Goal: Transaction & Acquisition: Obtain resource

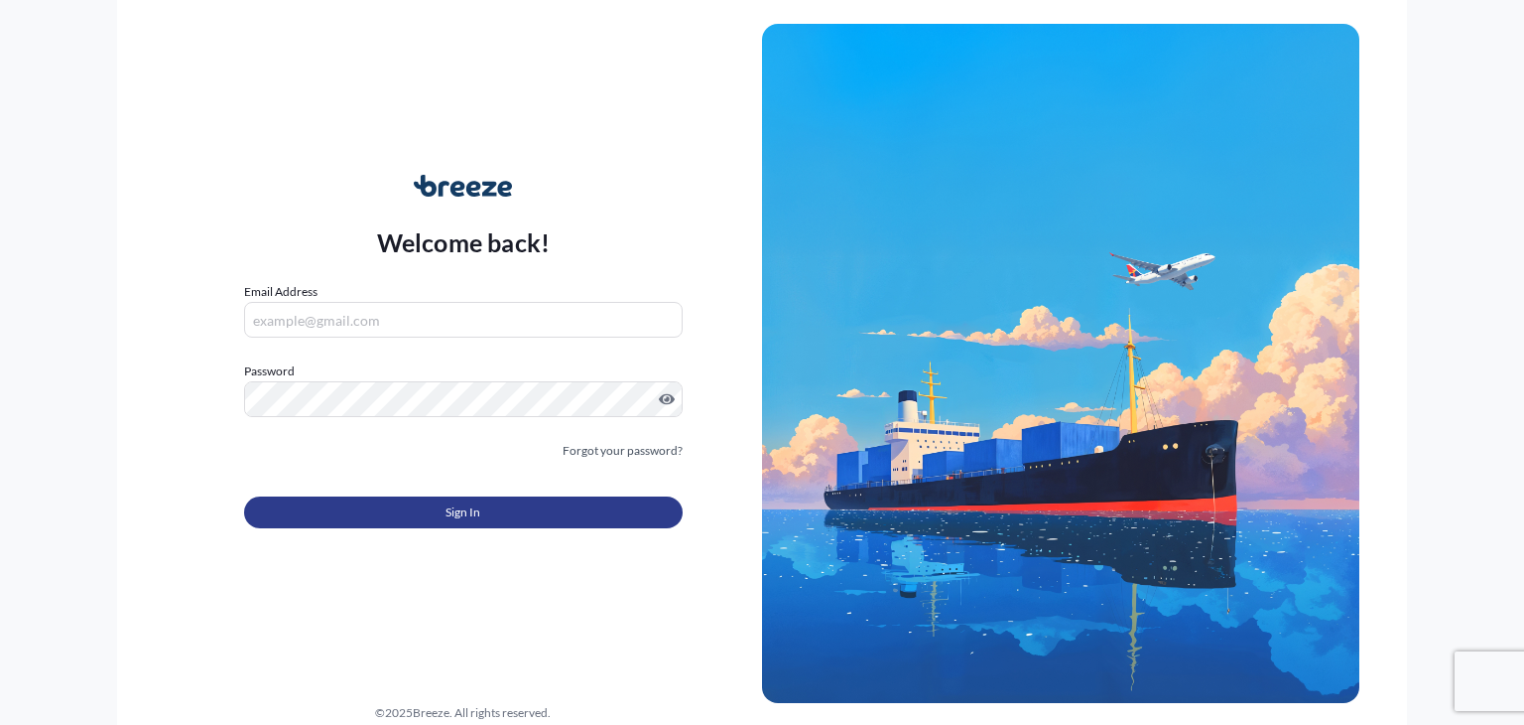
type input "[PERSON_NAME][EMAIL_ADDRESS][DOMAIN_NAME]"
click at [438, 515] on button "Sign In" at bounding box center [463, 512] width 439 height 32
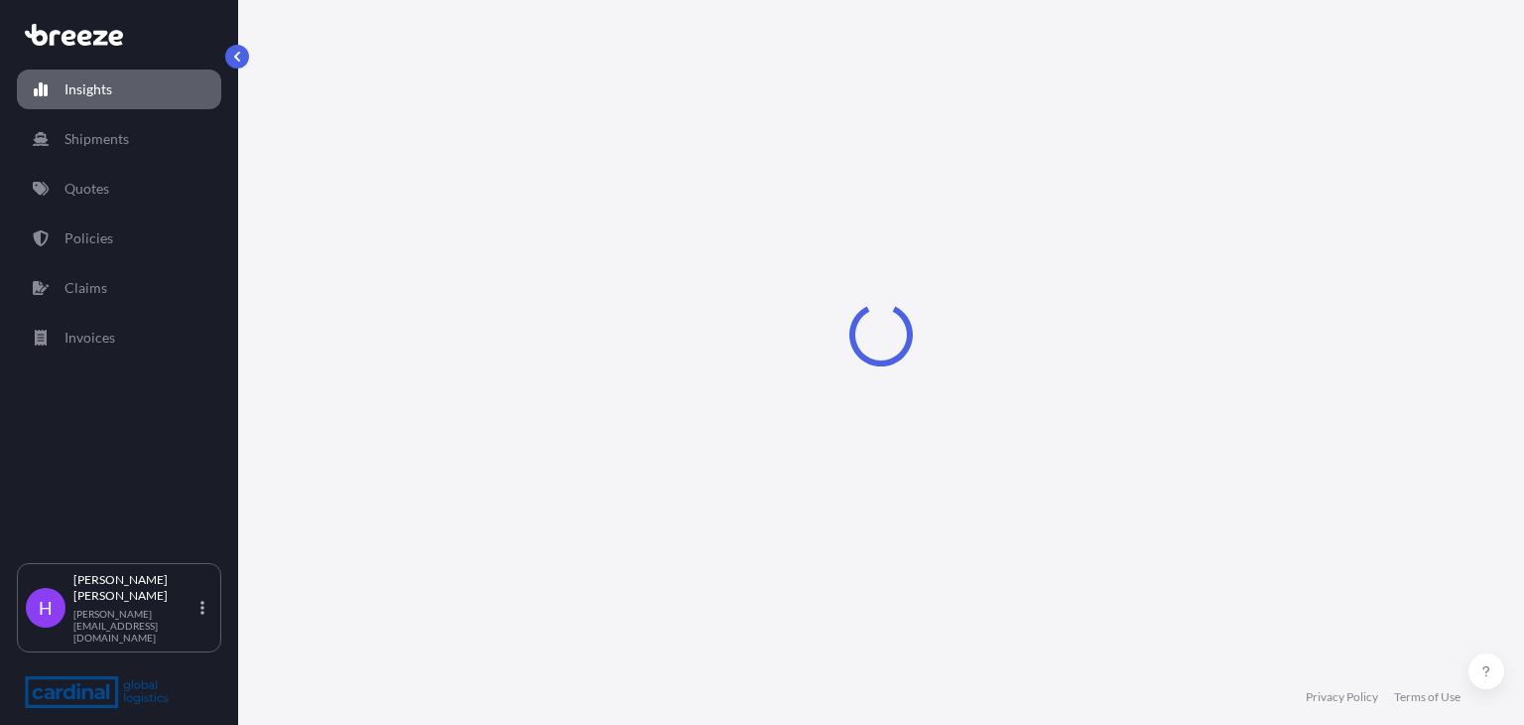
select select "2025"
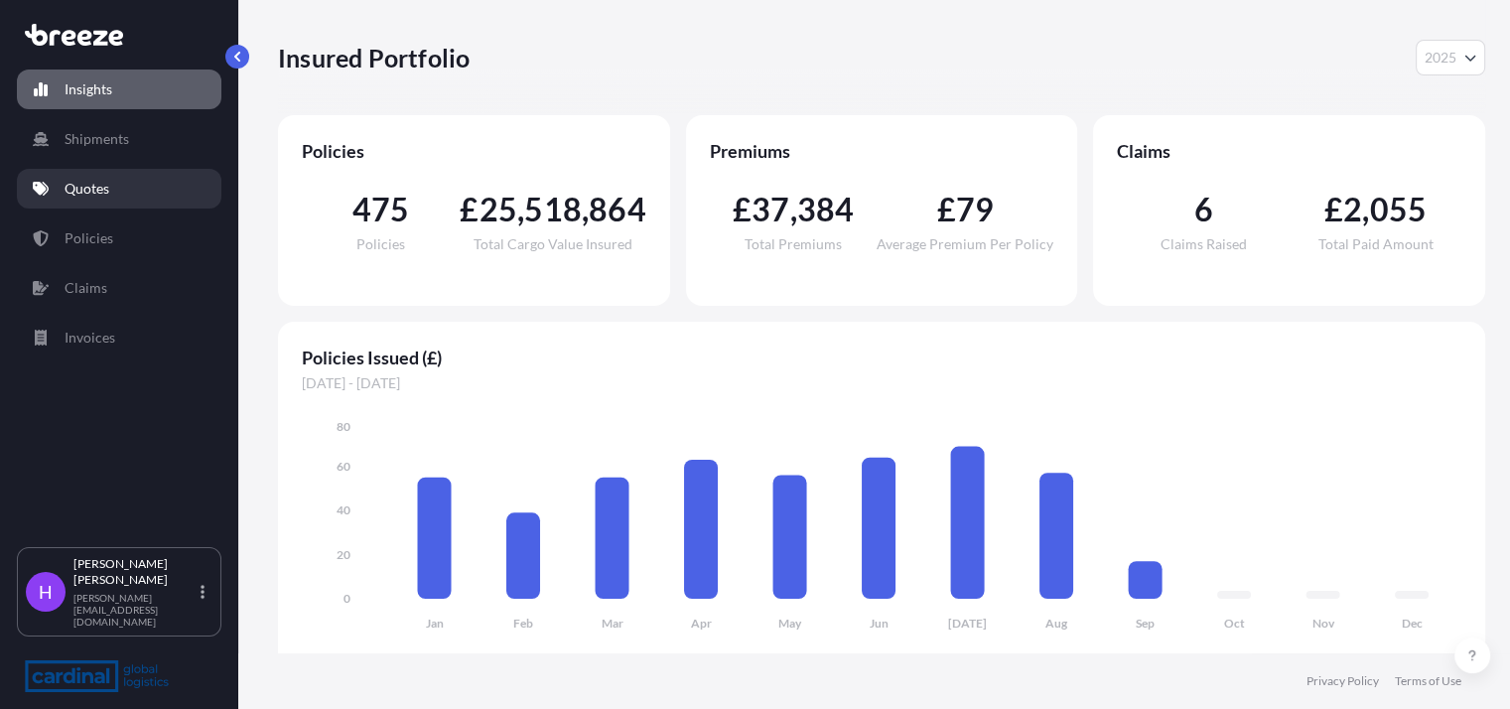
click at [112, 199] on link "Quotes" at bounding box center [119, 189] width 204 height 40
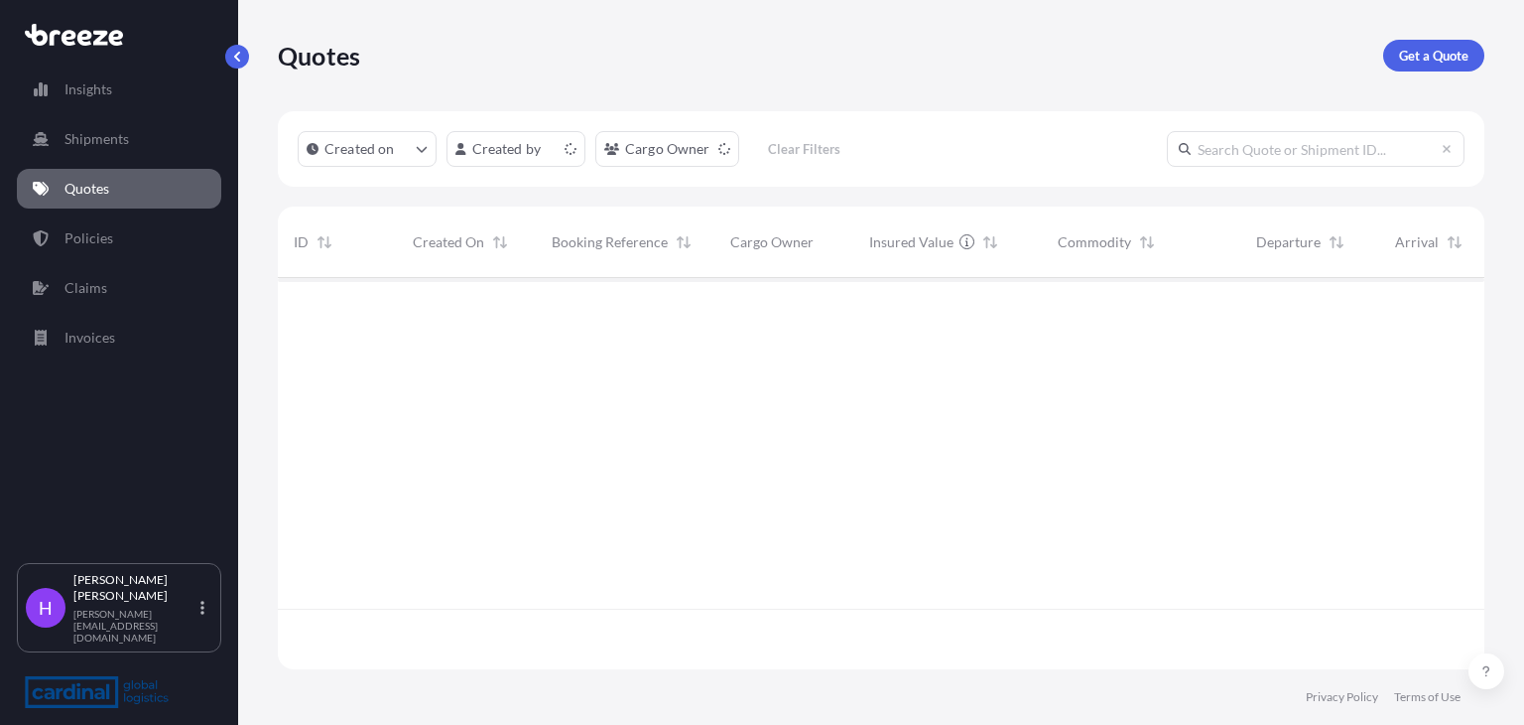
scroll to position [386, 1191]
click at [1412, 64] on p "Get a Quote" at bounding box center [1433, 56] width 69 height 20
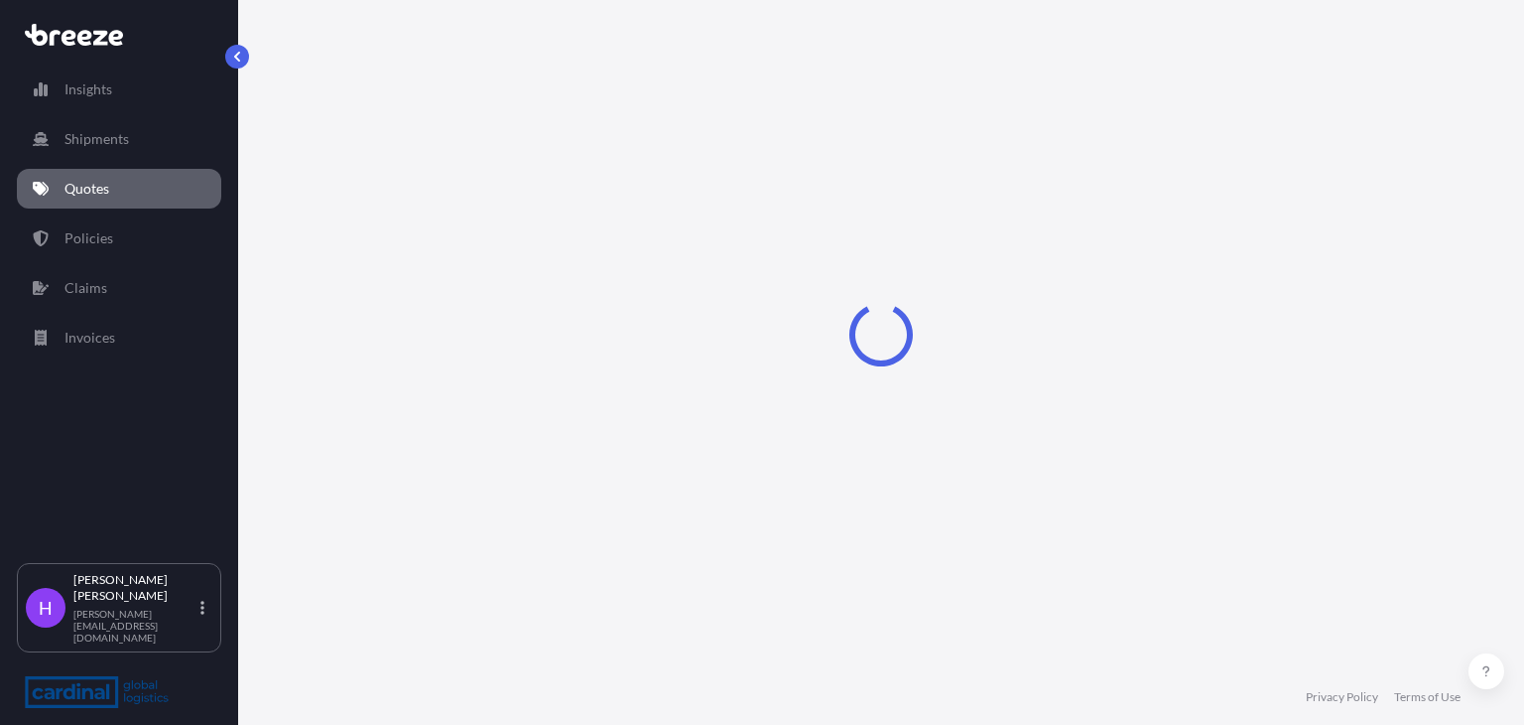
scroll to position [32, 0]
select select "Road"
select select "Sea"
select select "1"
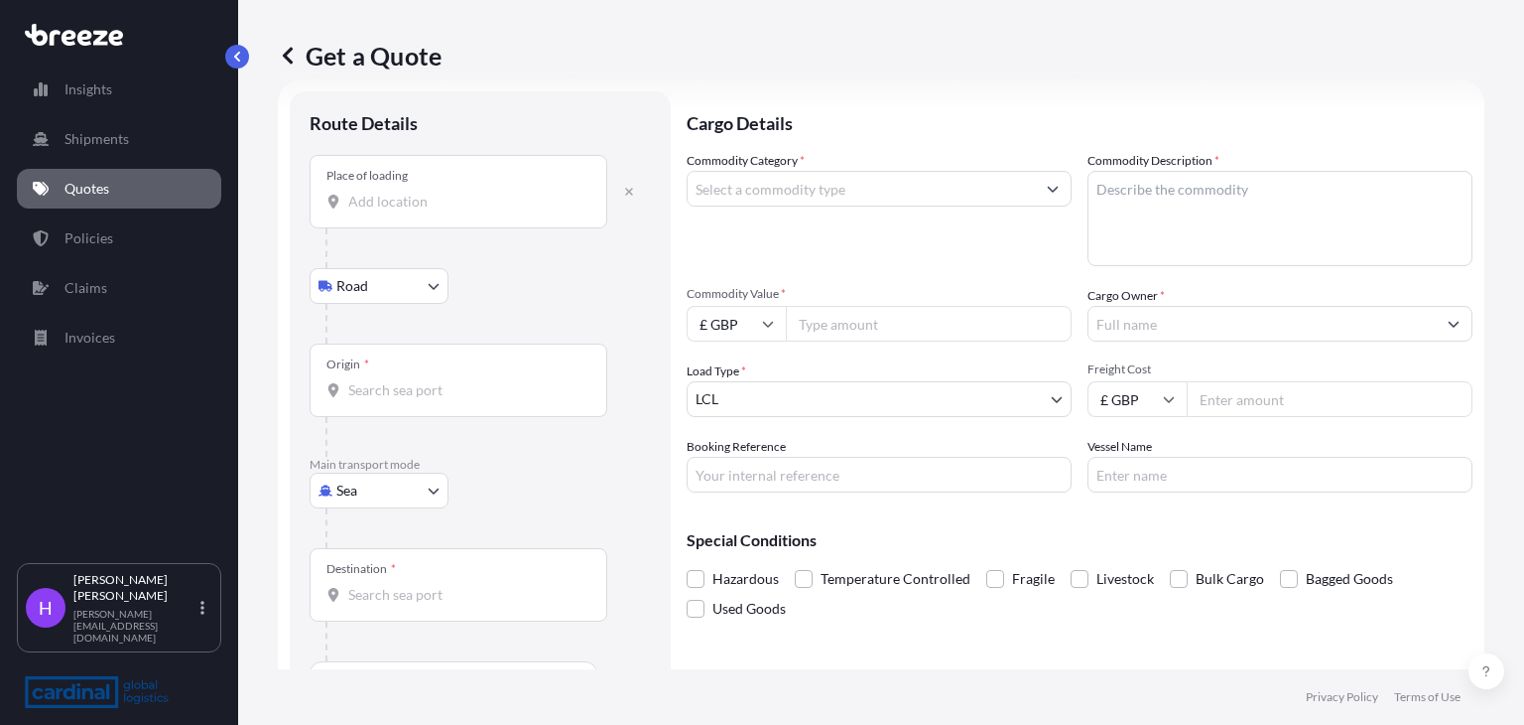
click at [362, 212] on div "Place of loading" at bounding box center [459, 191] width 298 height 73
click at [362, 211] on input "Place of loading" at bounding box center [465, 202] width 234 height 20
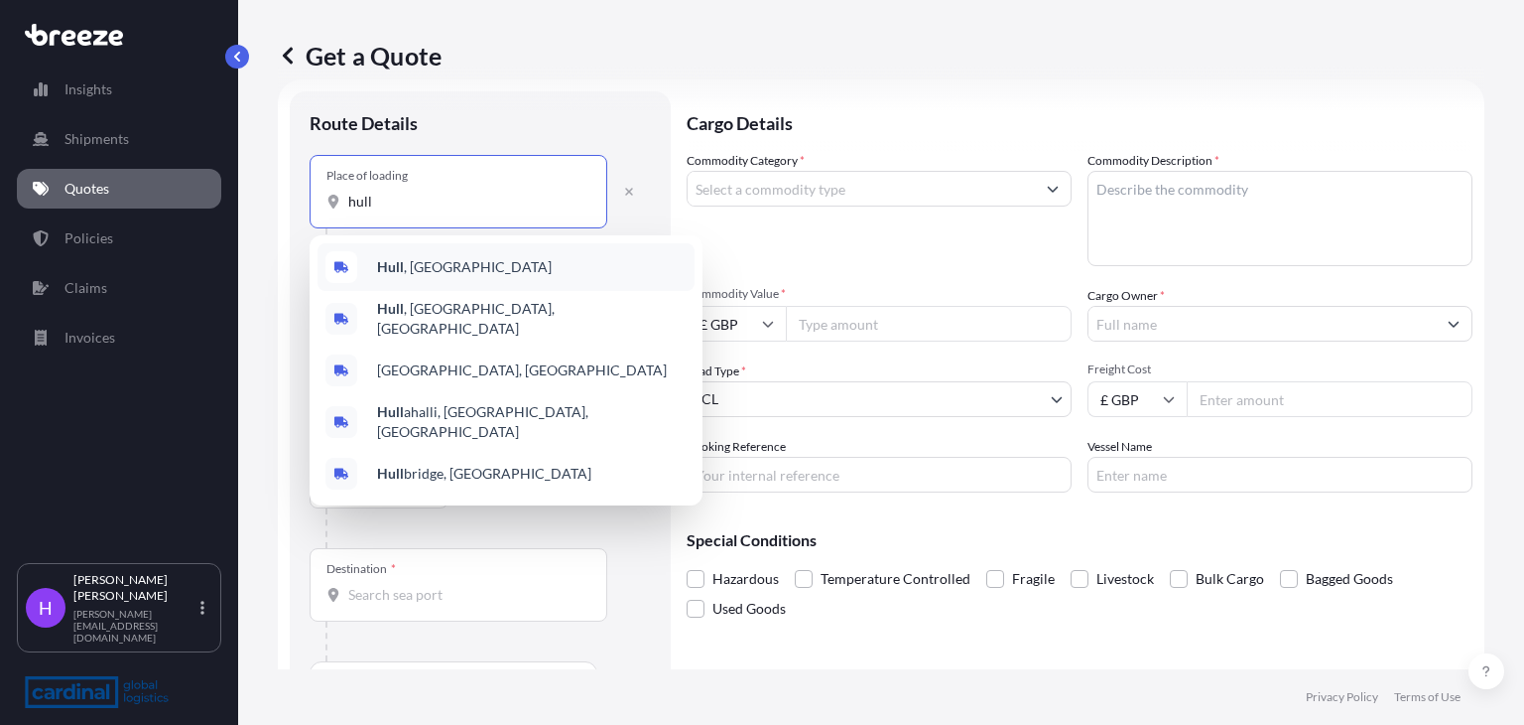
click at [419, 273] on span "[GEOGRAPHIC_DATA] , [GEOGRAPHIC_DATA]" at bounding box center [464, 267] width 175 height 20
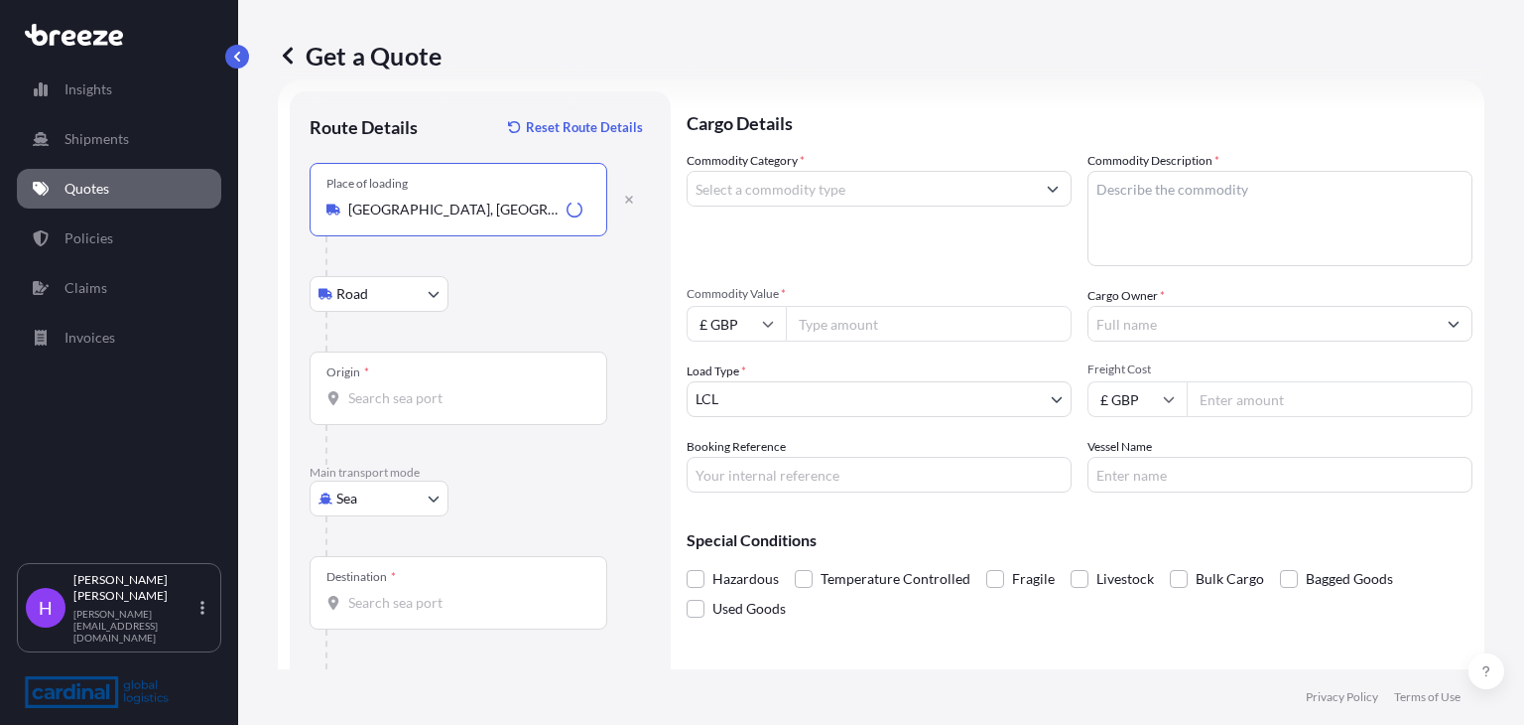
type input "[GEOGRAPHIC_DATA], [GEOGRAPHIC_DATA]"
click at [378, 406] on input "Origin *" at bounding box center [465, 398] width 234 height 20
type input "GBFXT - Felixstowe, [GEOGRAPHIC_DATA]"
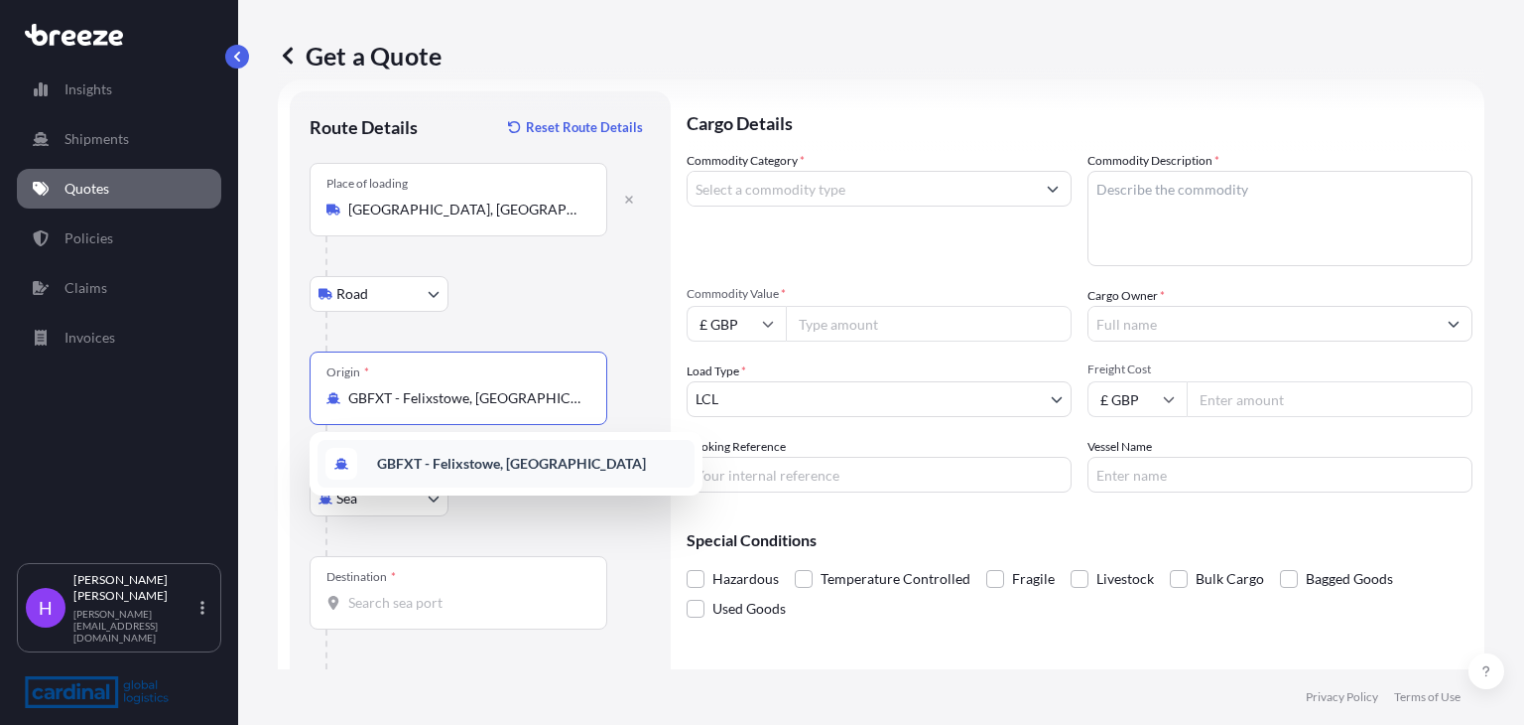
click at [437, 467] on b "GBFXT - Felixstowe, [GEOGRAPHIC_DATA]" at bounding box center [511, 463] width 269 height 17
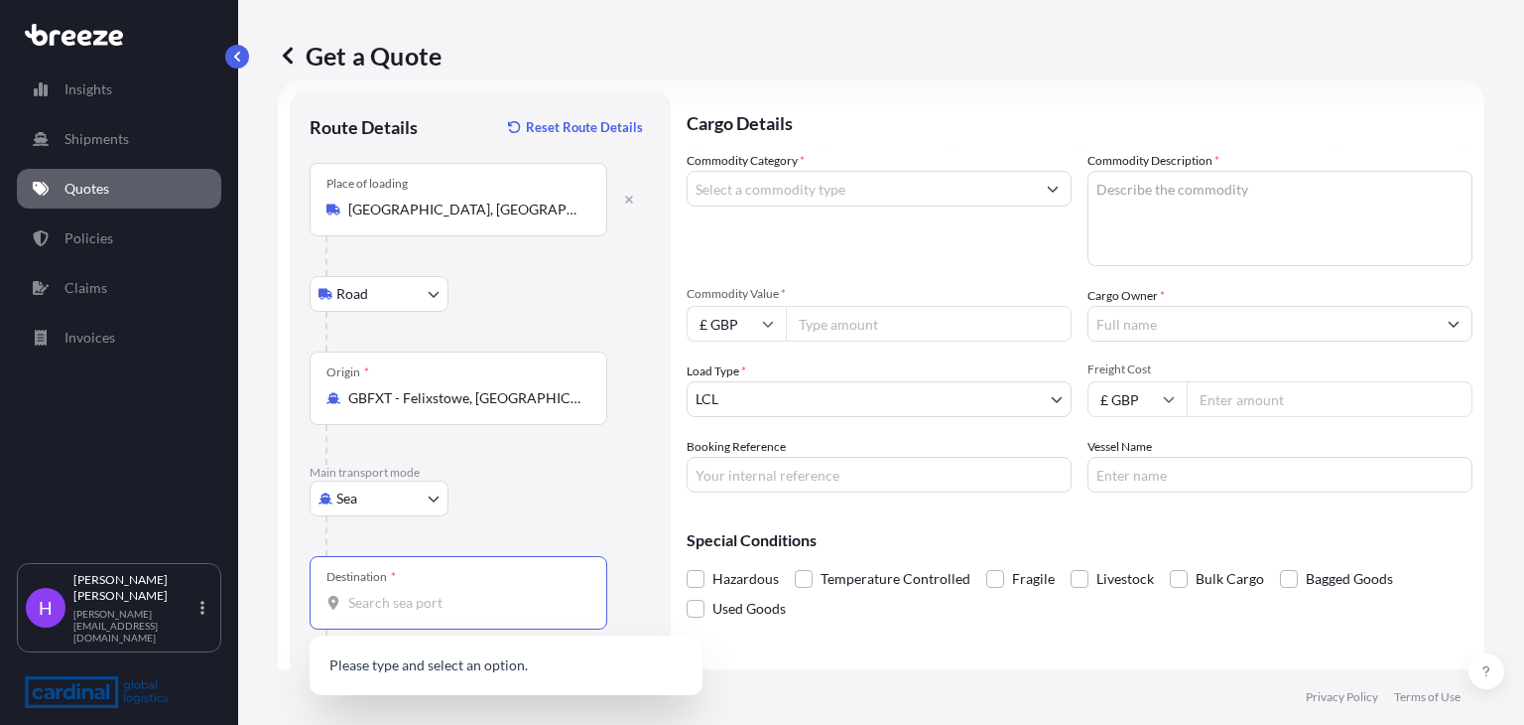
click at [375, 610] on input "Destination *" at bounding box center [465, 603] width 234 height 20
type input "s"
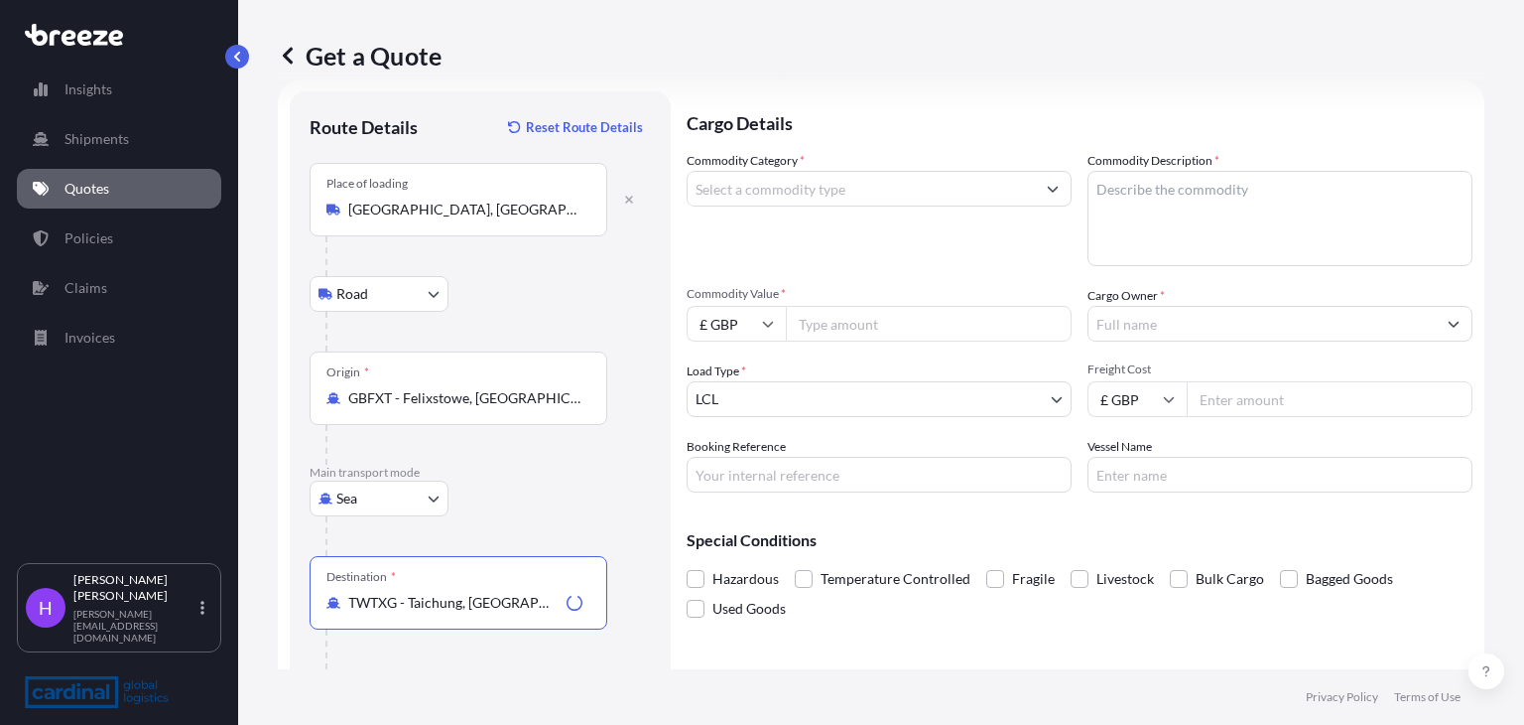
type input "TWTXG - Taichung, [GEOGRAPHIC_DATA]"
click at [796, 190] on input "Commodity Category *" at bounding box center [861, 189] width 347 height 36
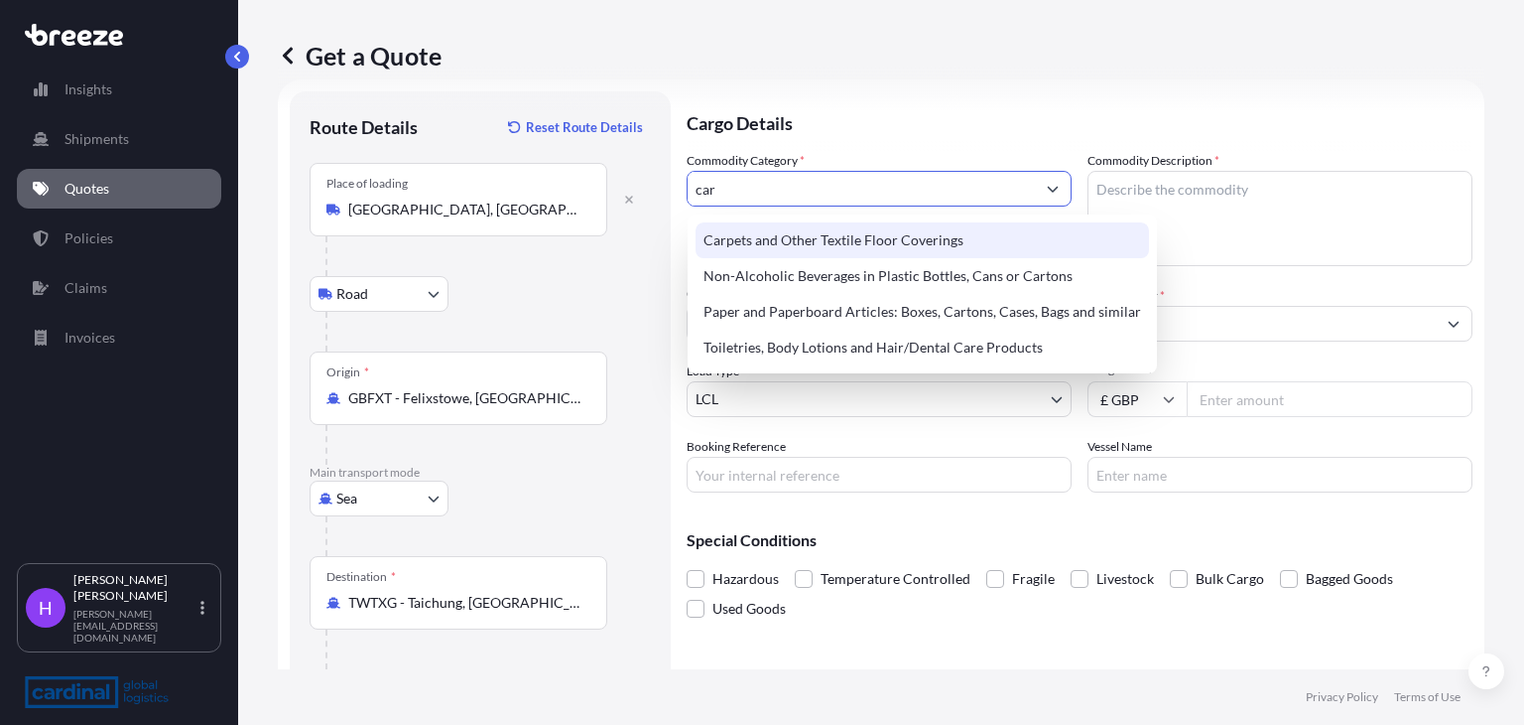
drag, startPoint x: 720, startPoint y: 188, endPoint x: 684, endPoint y: 191, distance: 35.9
click at [684, 191] on form "Route Details Reset Route Details Place of loading [GEOGRAPHIC_DATA], [GEOGRAPH…" at bounding box center [881, 405] width 1207 height 653
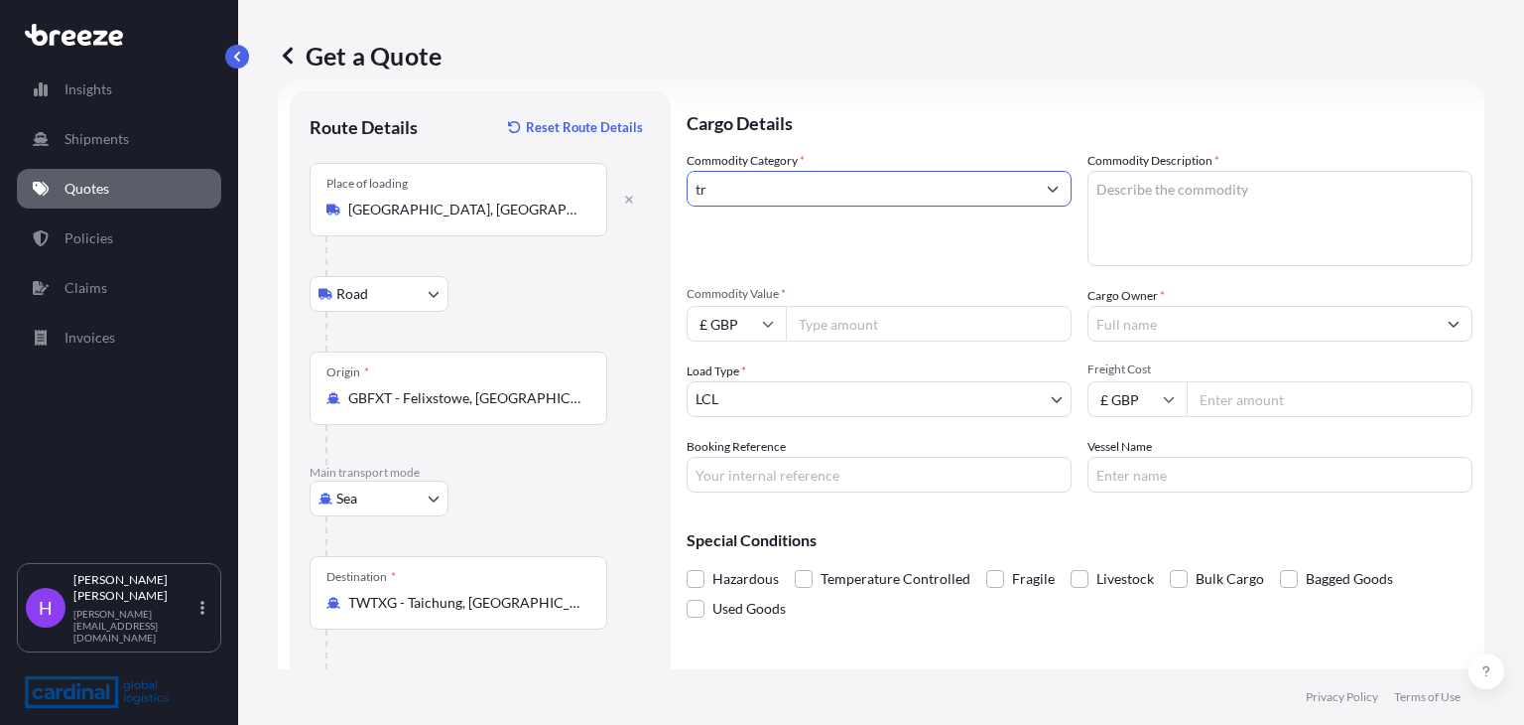
type input "t"
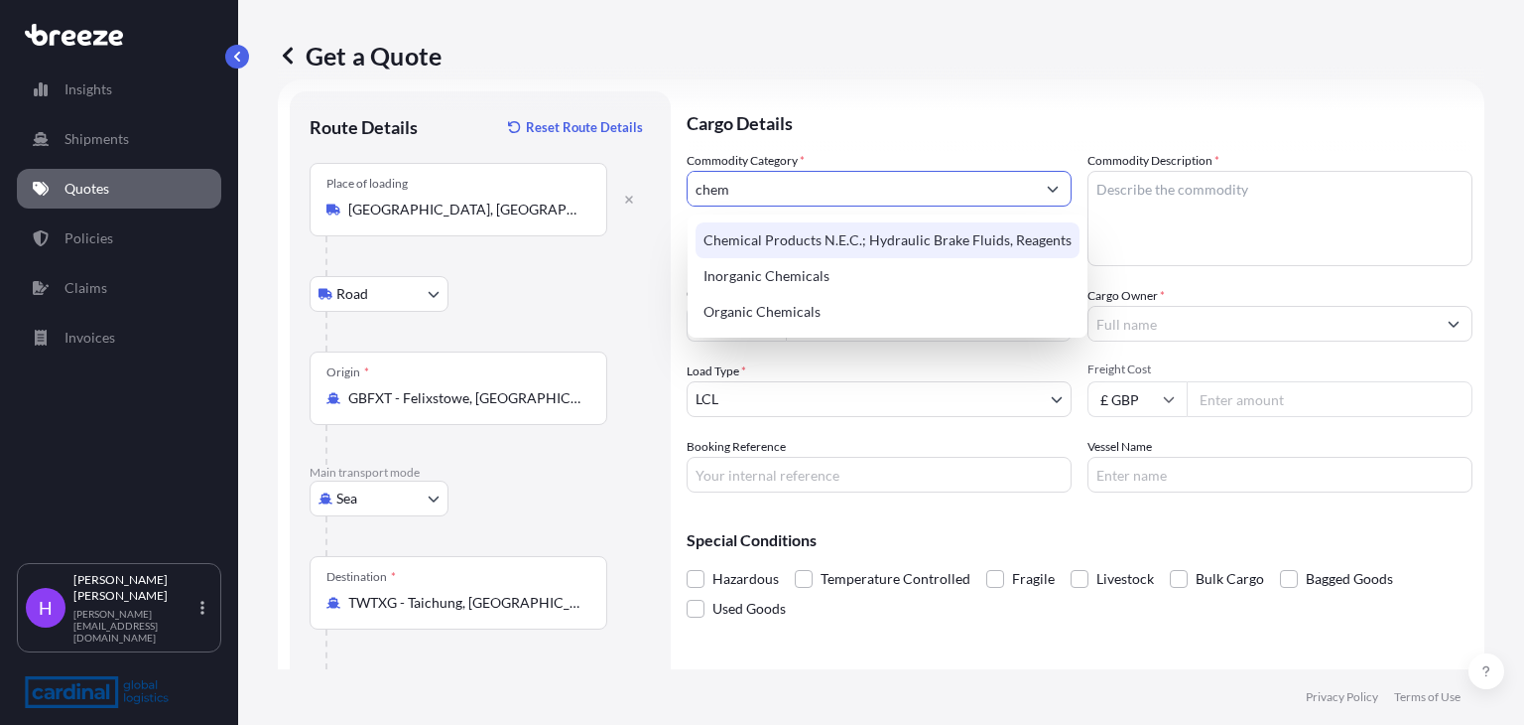
click at [878, 238] on div "Chemical Products N.E.C.; Hydraulic Brake Fluids, Reagents" at bounding box center [888, 240] width 384 height 36
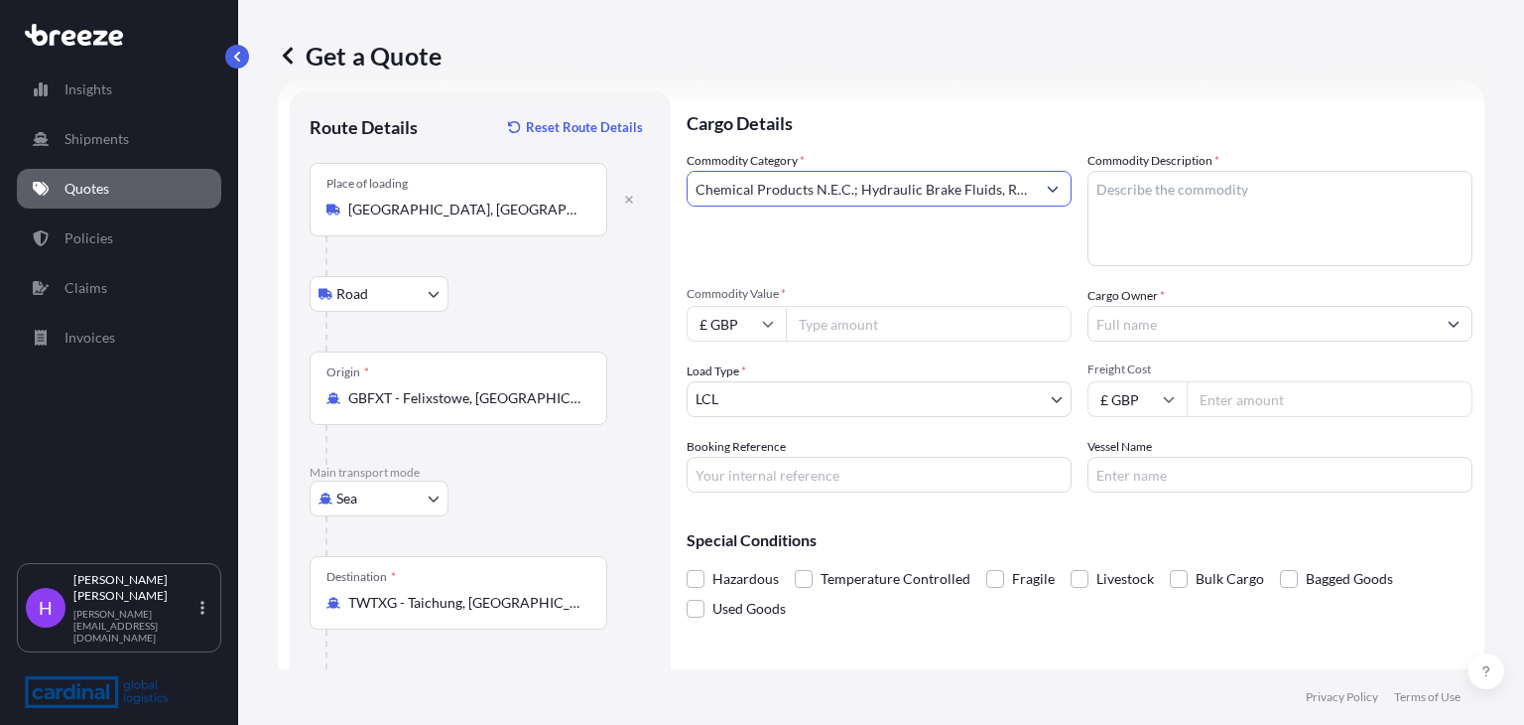
type input "Chemical Products N.E.C.; Hydraulic Brake Fluids, Reagents"
click at [1167, 191] on textarea "Commodity Description *" at bounding box center [1280, 218] width 385 height 95
type textarea "Car Care Products"
click at [840, 329] on input "Commodity Value *" at bounding box center [929, 324] width 286 height 36
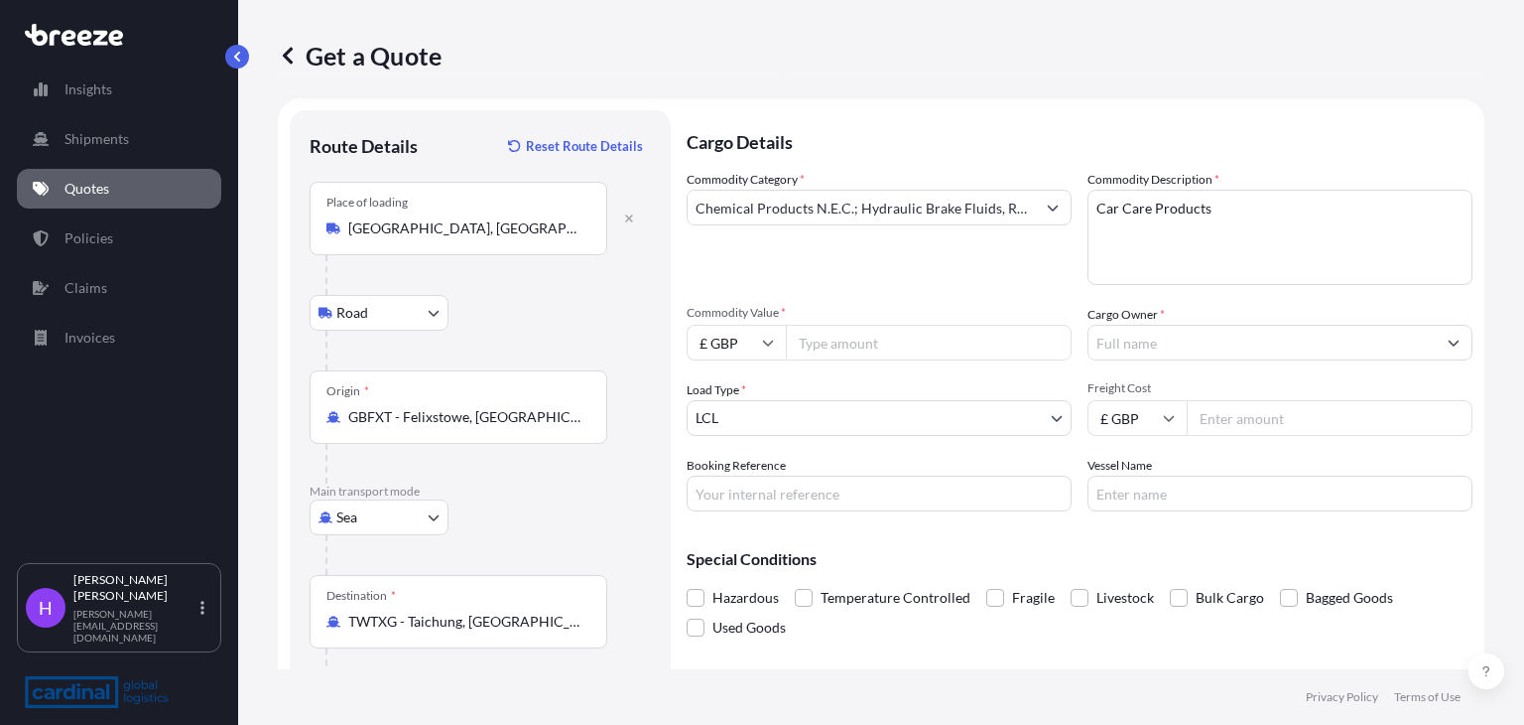
scroll to position [0, 0]
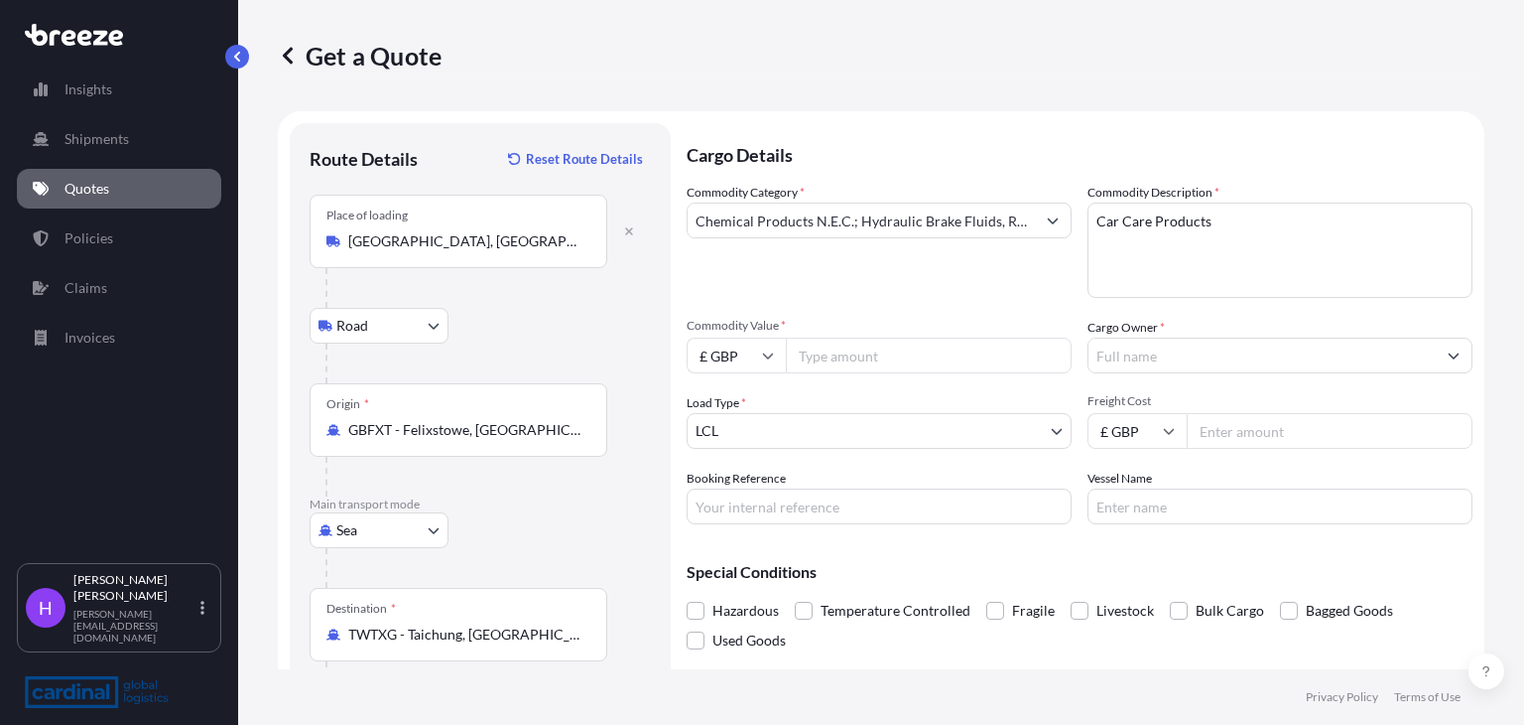
click at [807, 358] on input "Commodity Value *" at bounding box center [929, 355] width 286 height 36
type input "42809.51"
click at [794, 426] on body "Insights Shipments Quotes Policies Claims Invoices H [PERSON_NAME] [PERSON_NAME…" at bounding box center [762, 362] width 1524 height 725
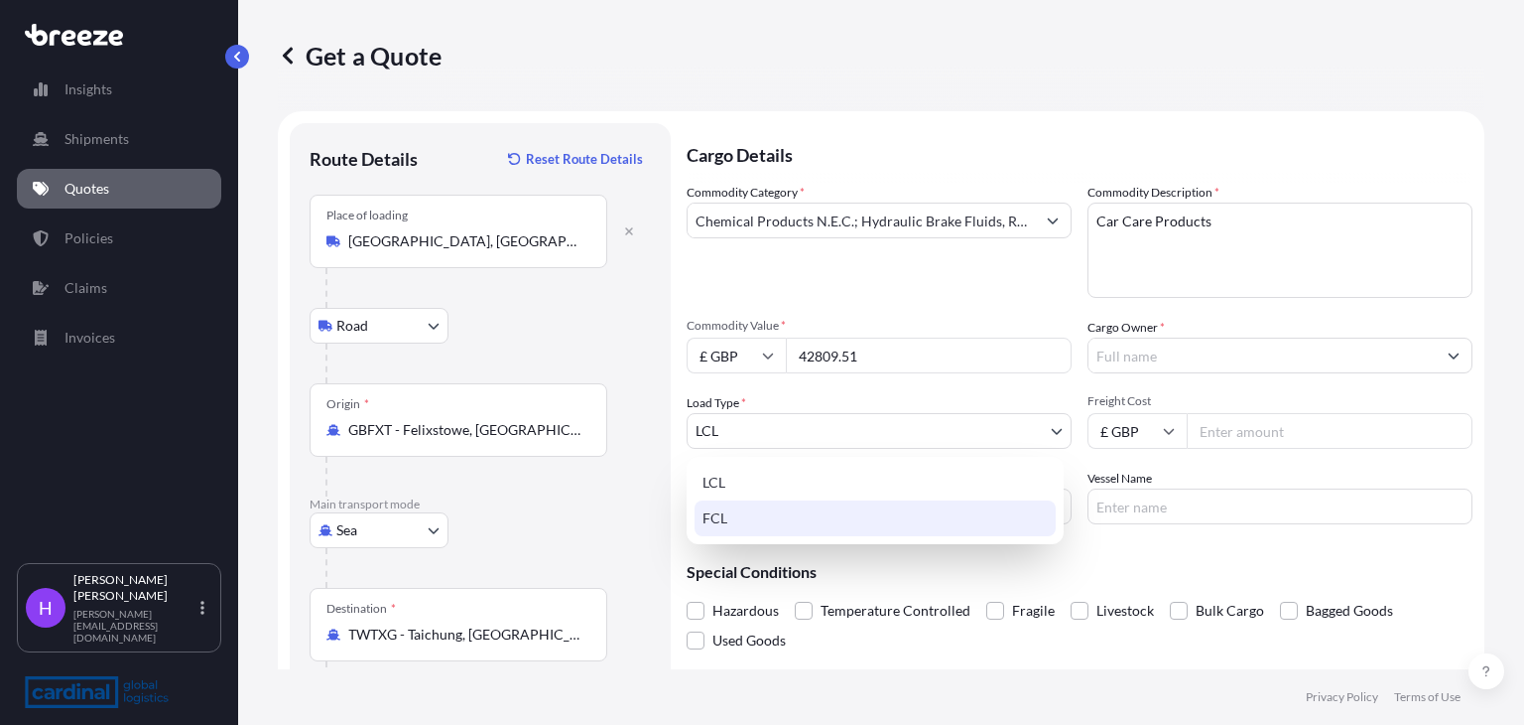
click at [714, 512] on div "FCL" at bounding box center [875, 518] width 361 height 36
select select "2"
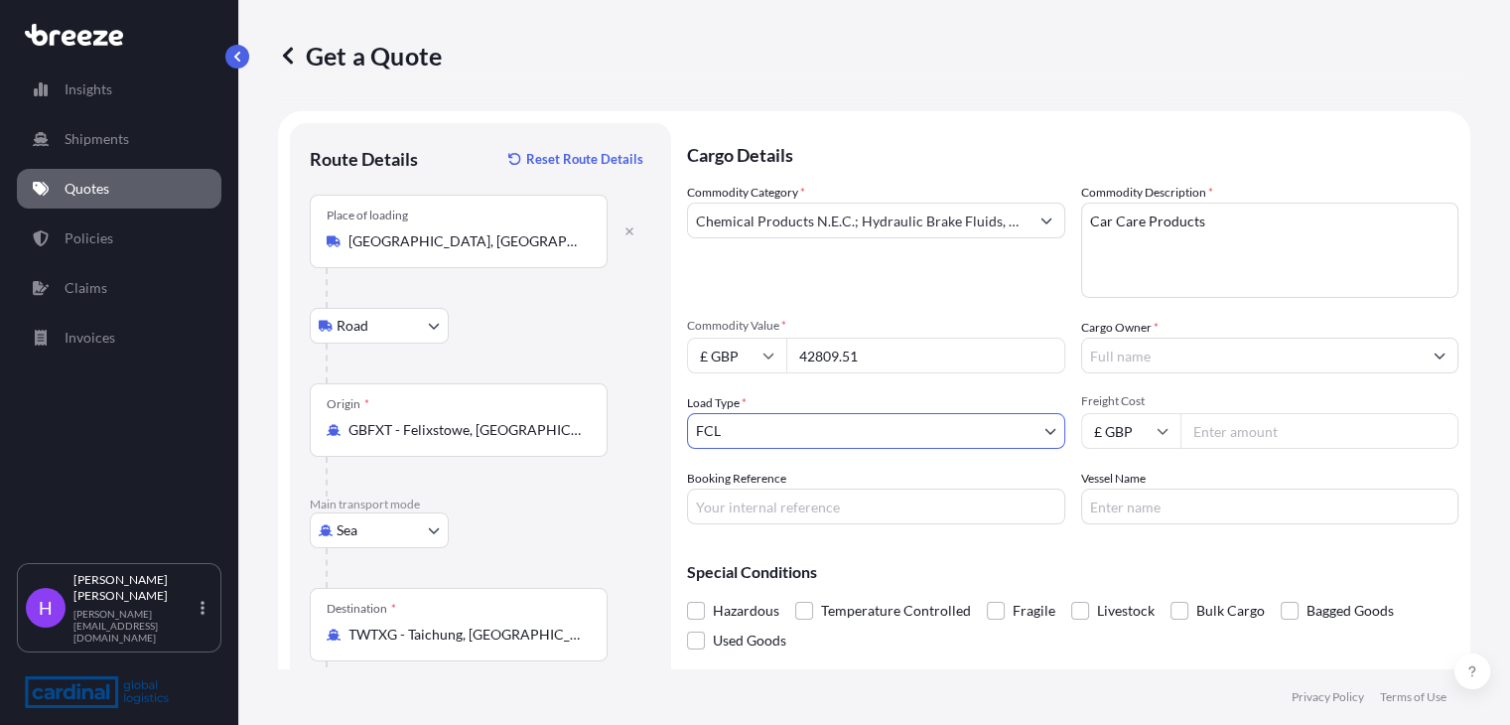
click at [1132, 352] on input "Cargo Owner *" at bounding box center [1252, 355] width 340 height 36
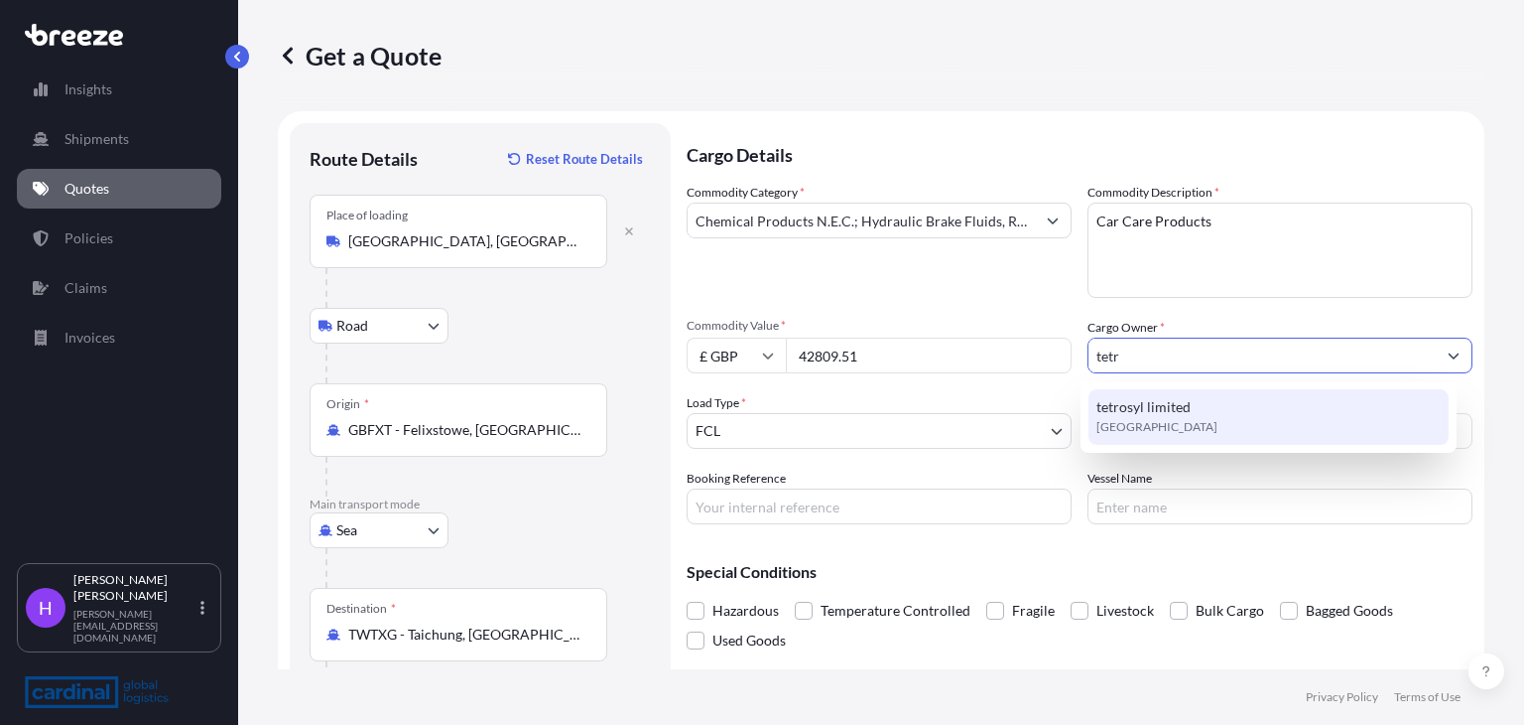
click at [1157, 398] on span "tetrosyl limited" at bounding box center [1144, 407] width 94 height 20
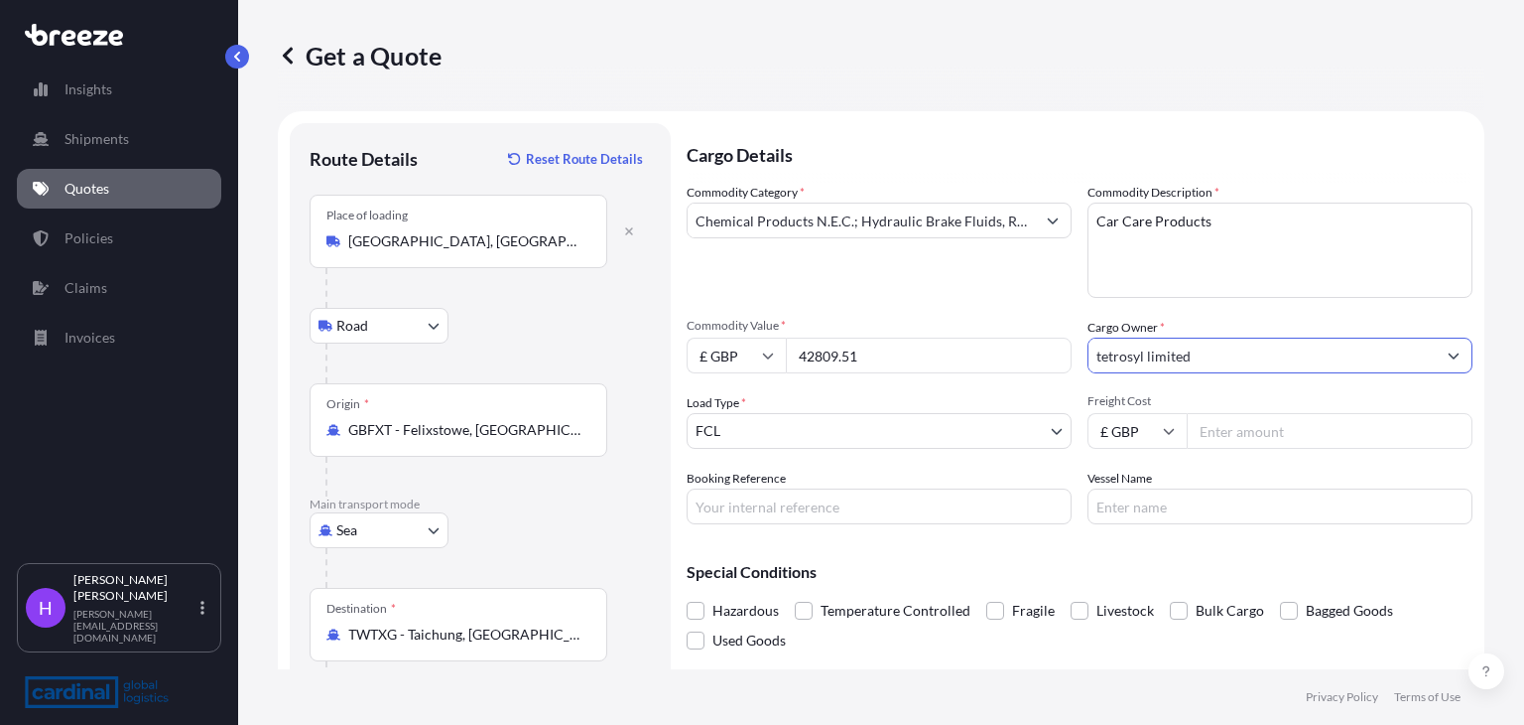
type input "tetrosyl limited"
click at [1214, 435] on input "Freight Cost" at bounding box center [1330, 431] width 286 height 36
type input "9"
type input "875"
click at [901, 687] on footer "Privacy Policy Terms of Use" at bounding box center [881, 697] width 1286 height 56
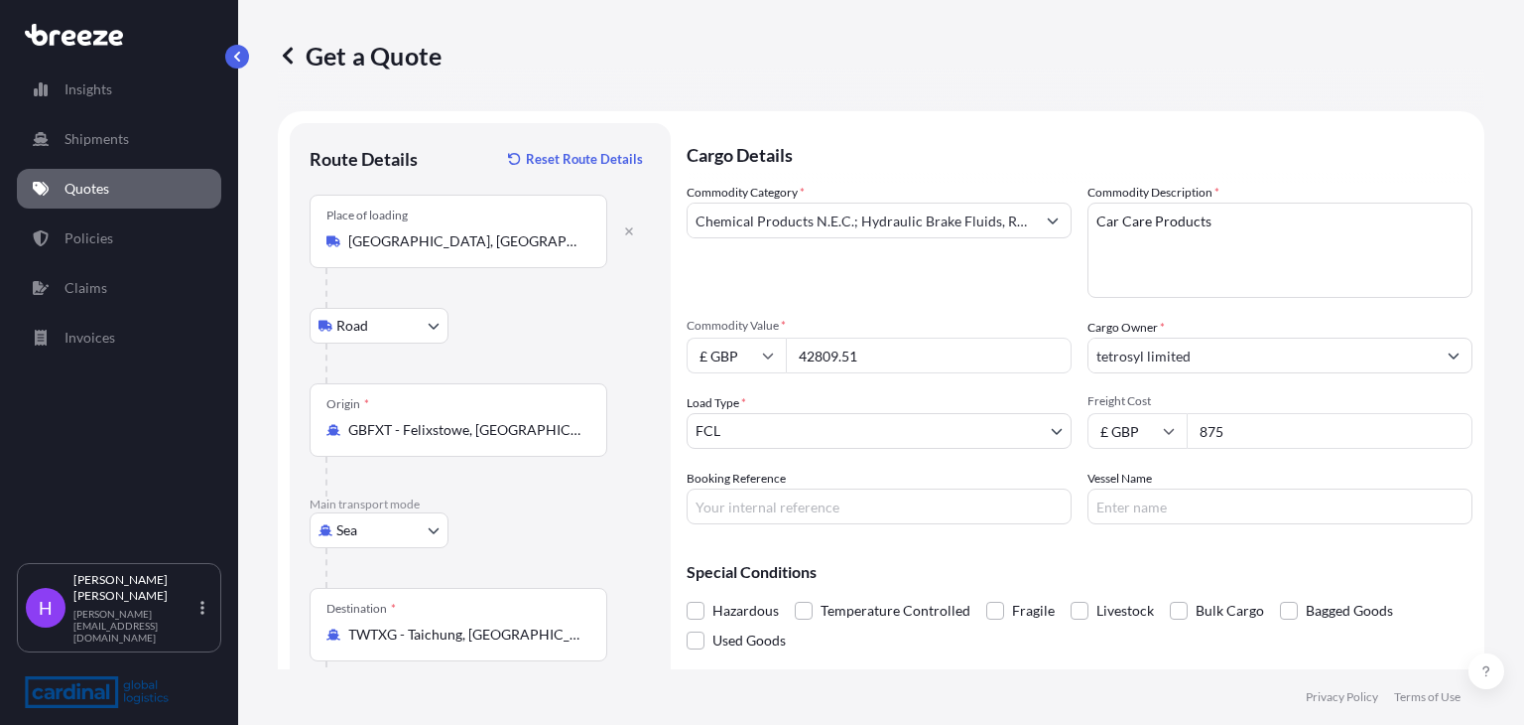
click at [737, 614] on span "Hazardous" at bounding box center [746, 611] width 66 height 30
click at [687, 596] on input "Hazardous" at bounding box center [687, 596] width 0 height 0
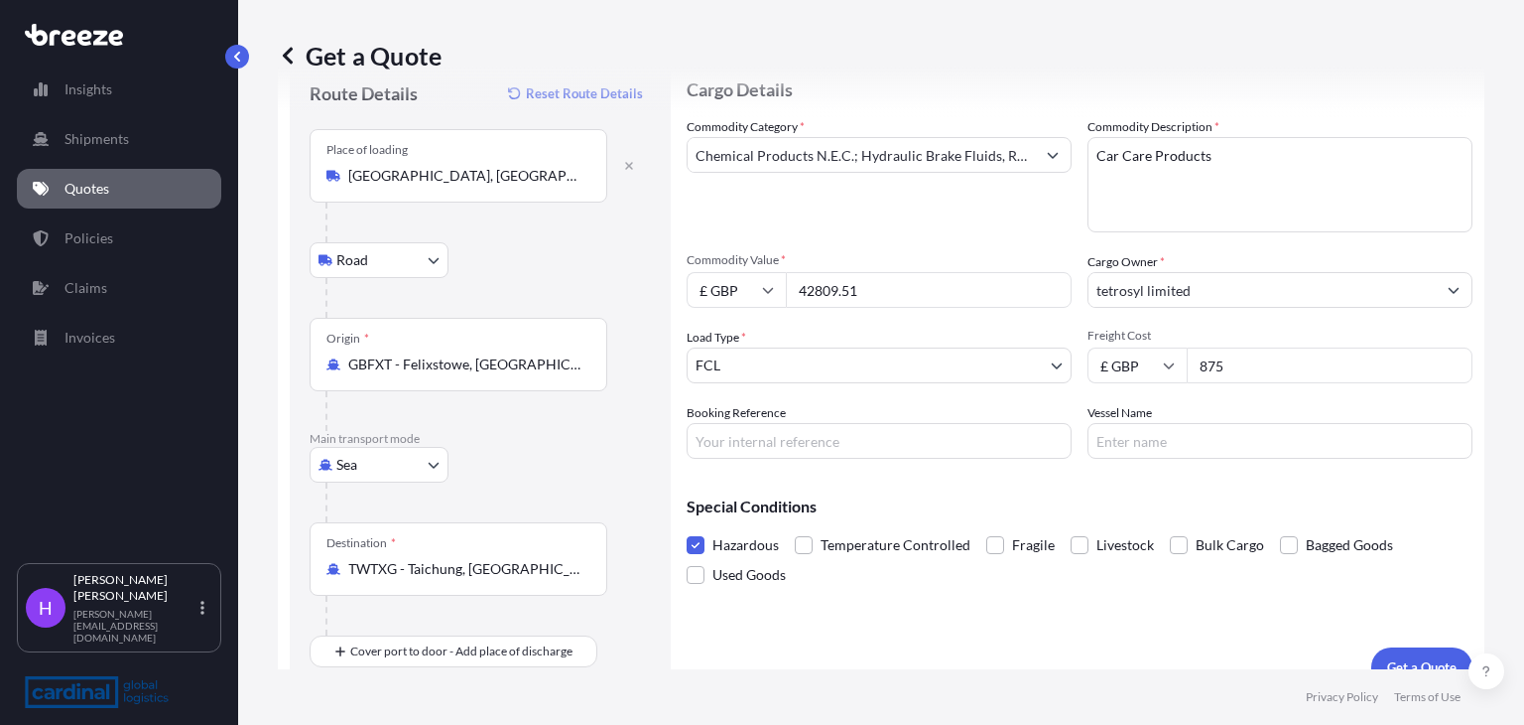
scroll to position [94, 0]
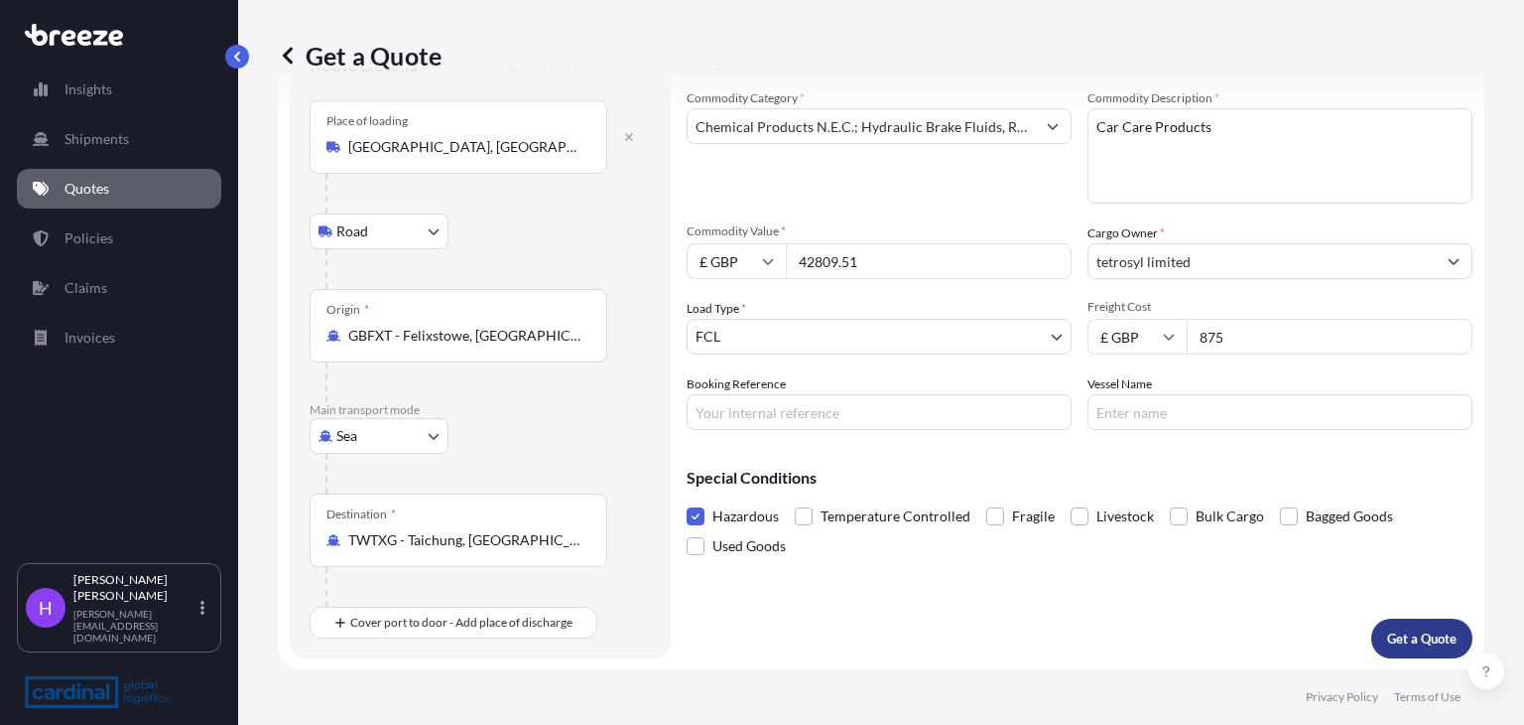
click at [1393, 632] on p "Get a Quote" at bounding box center [1422, 638] width 69 height 20
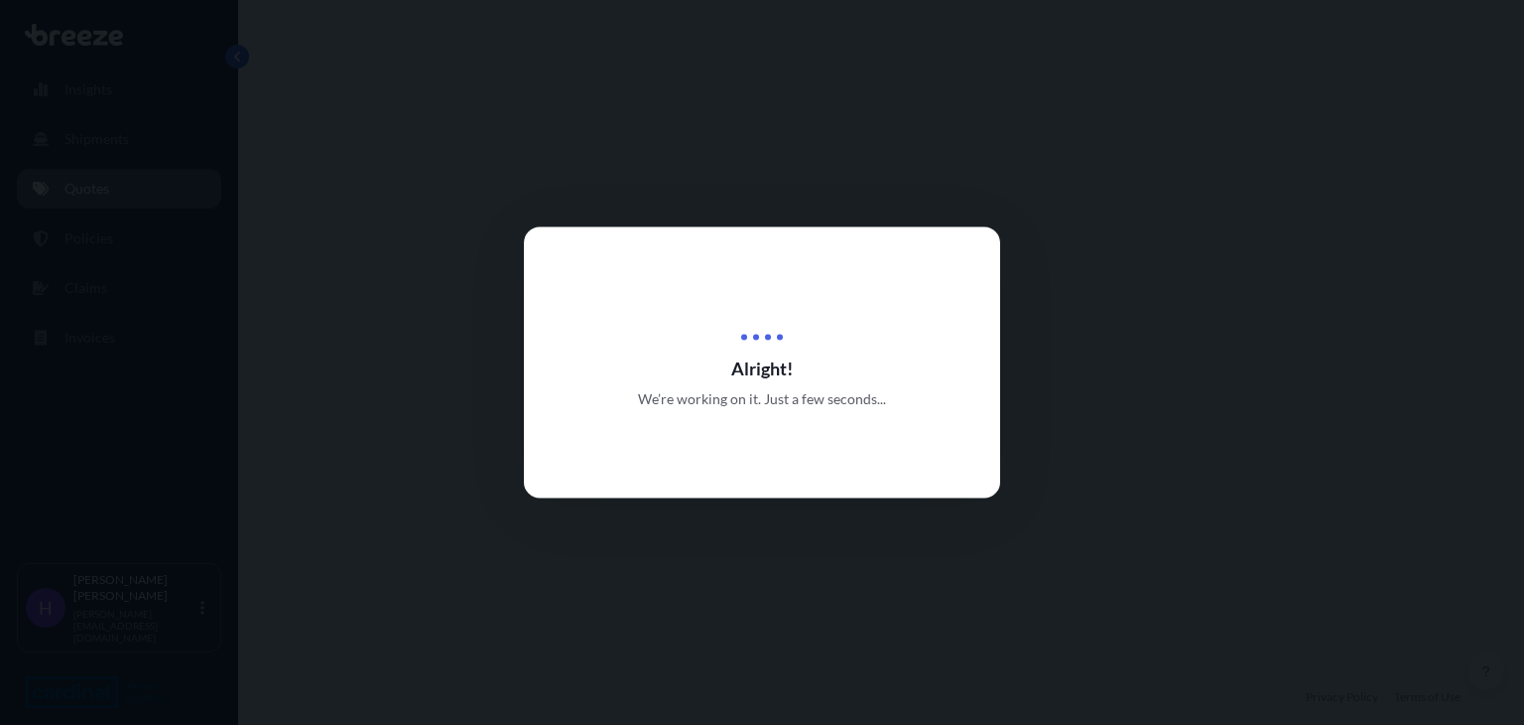
select select "Road"
select select "Sea"
select select "2"
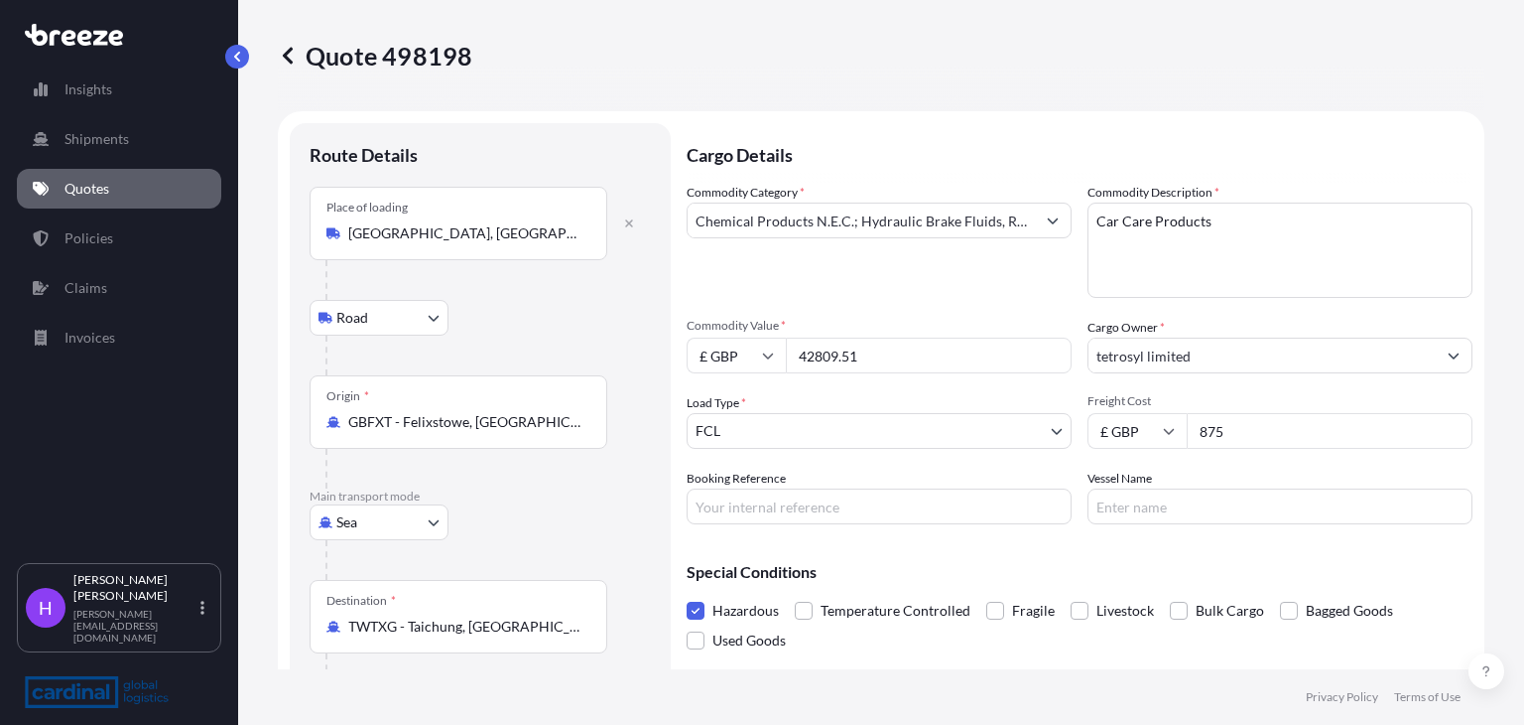
click at [726, 610] on span "Hazardous" at bounding box center [746, 611] width 66 height 30
click at [687, 596] on input "Hazardous" at bounding box center [687, 596] width 0 height 0
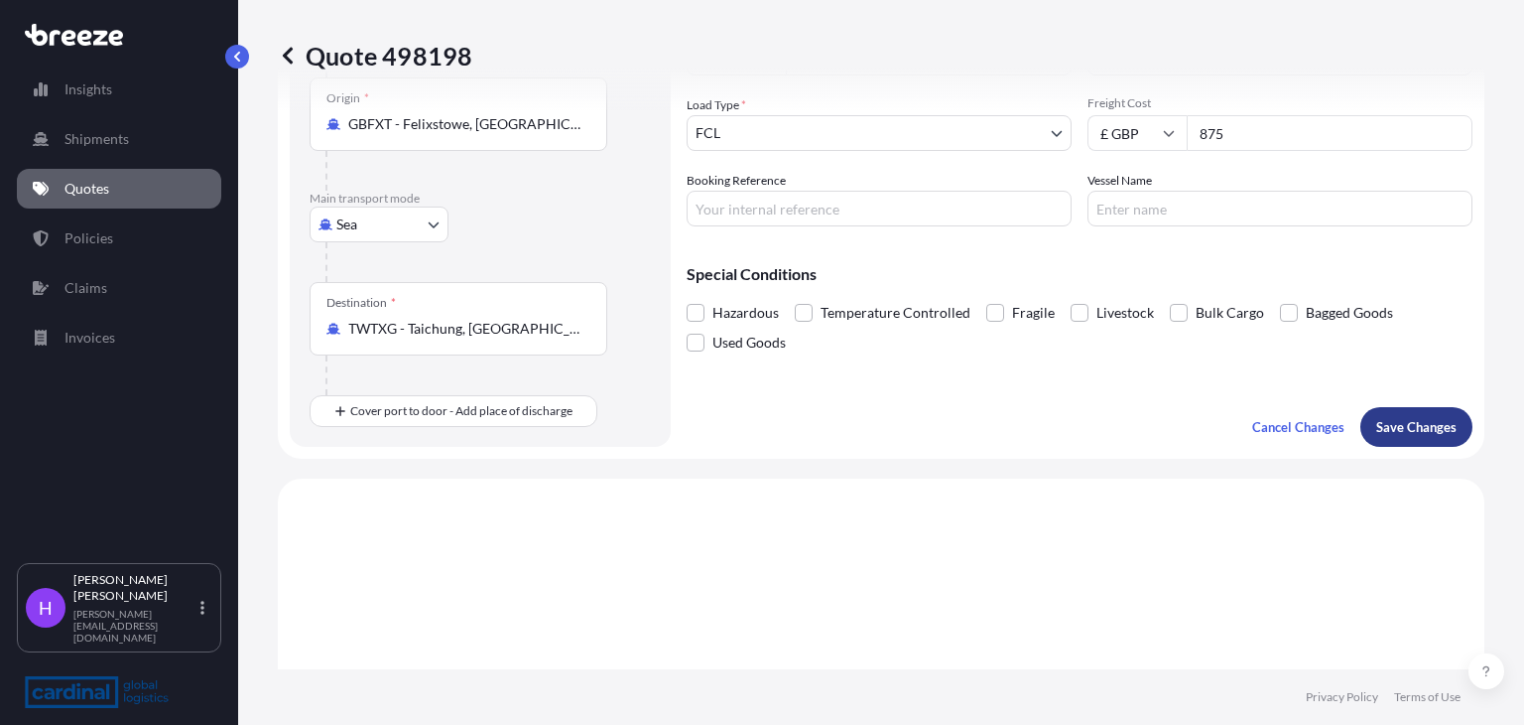
click at [1392, 436] on button "Save Changes" at bounding box center [1417, 427] width 112 height 40
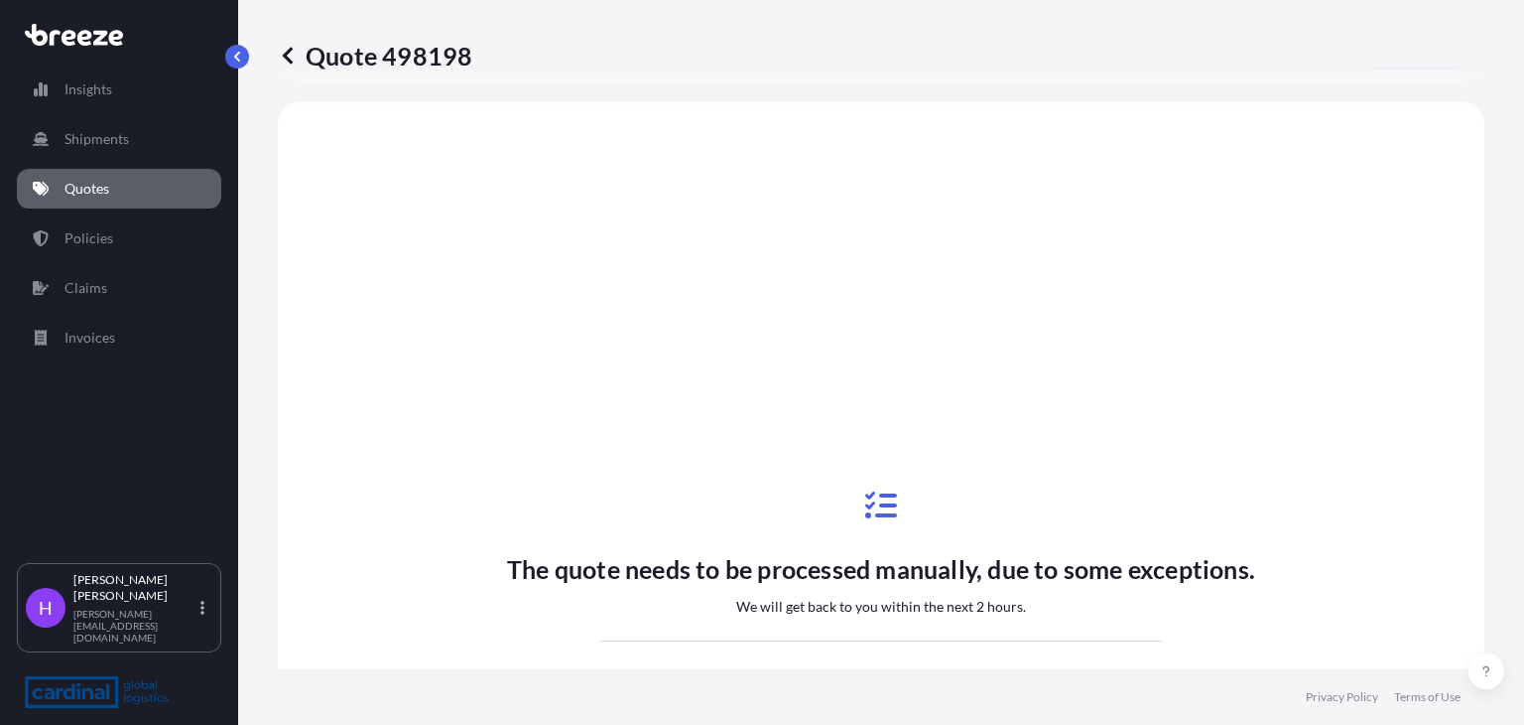
select select "Road"
select select "Sea"
select select "2"
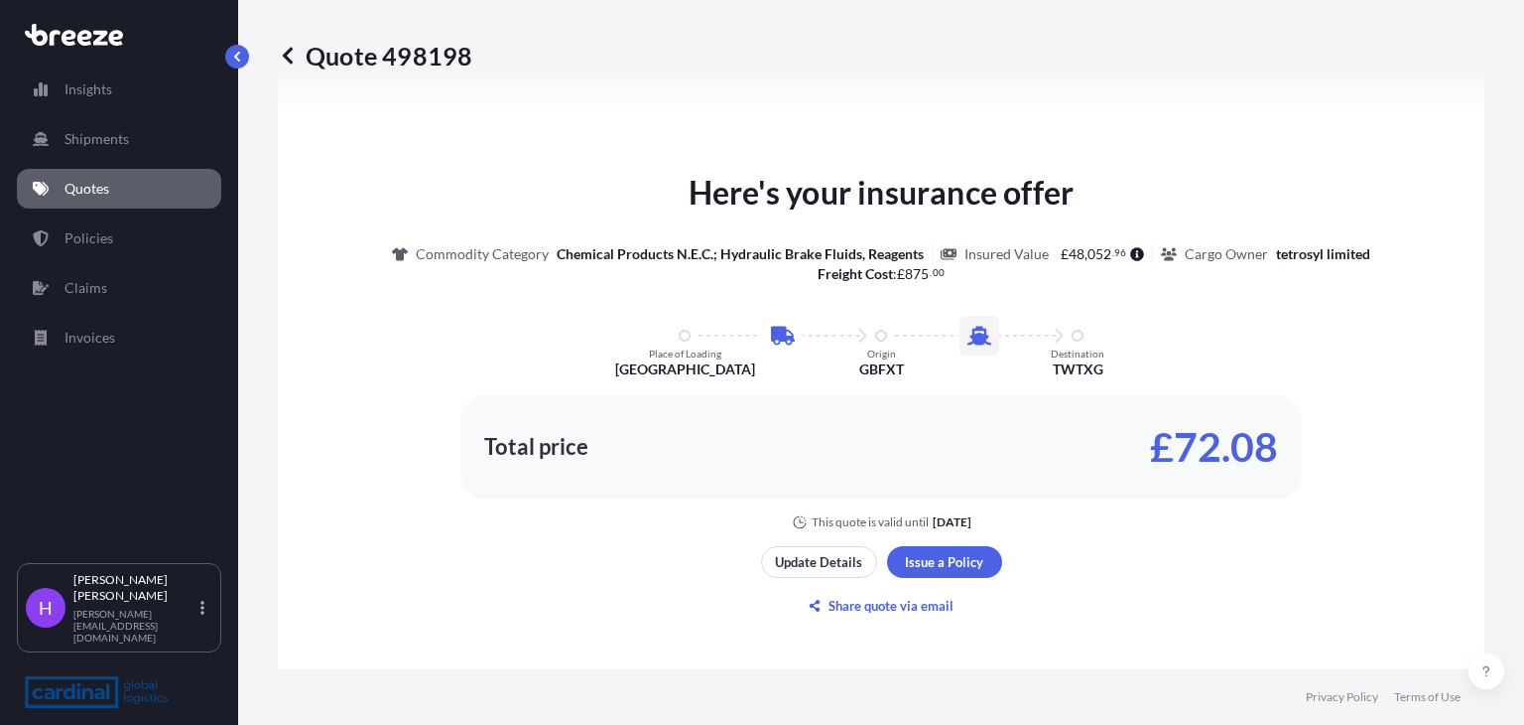
scroll to position [973, 0]
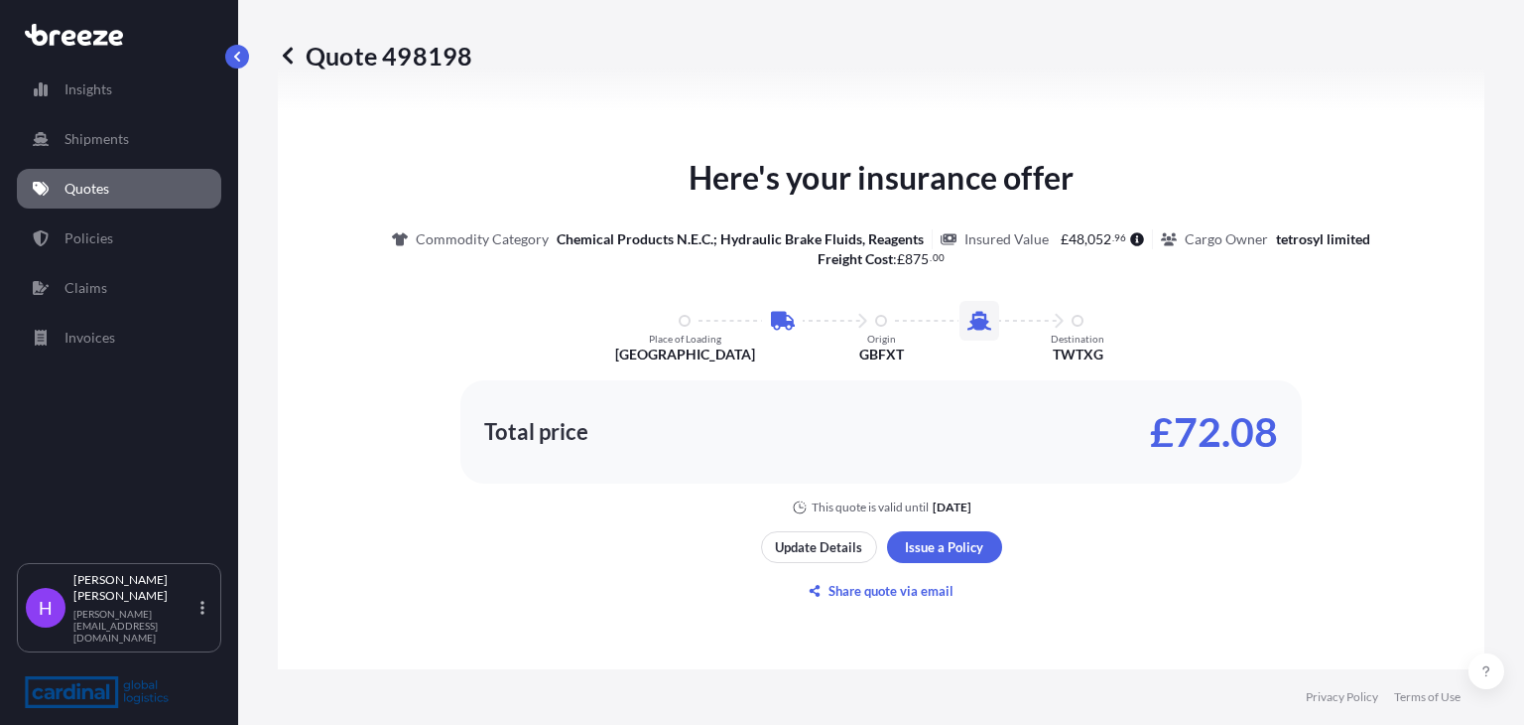
click at [1165, 549] on div "Here's your insurance offer Commodity Category Chemical Products N.E.C.; Hydrau…" at bounding box center [881, 380] width 1151 height 1098
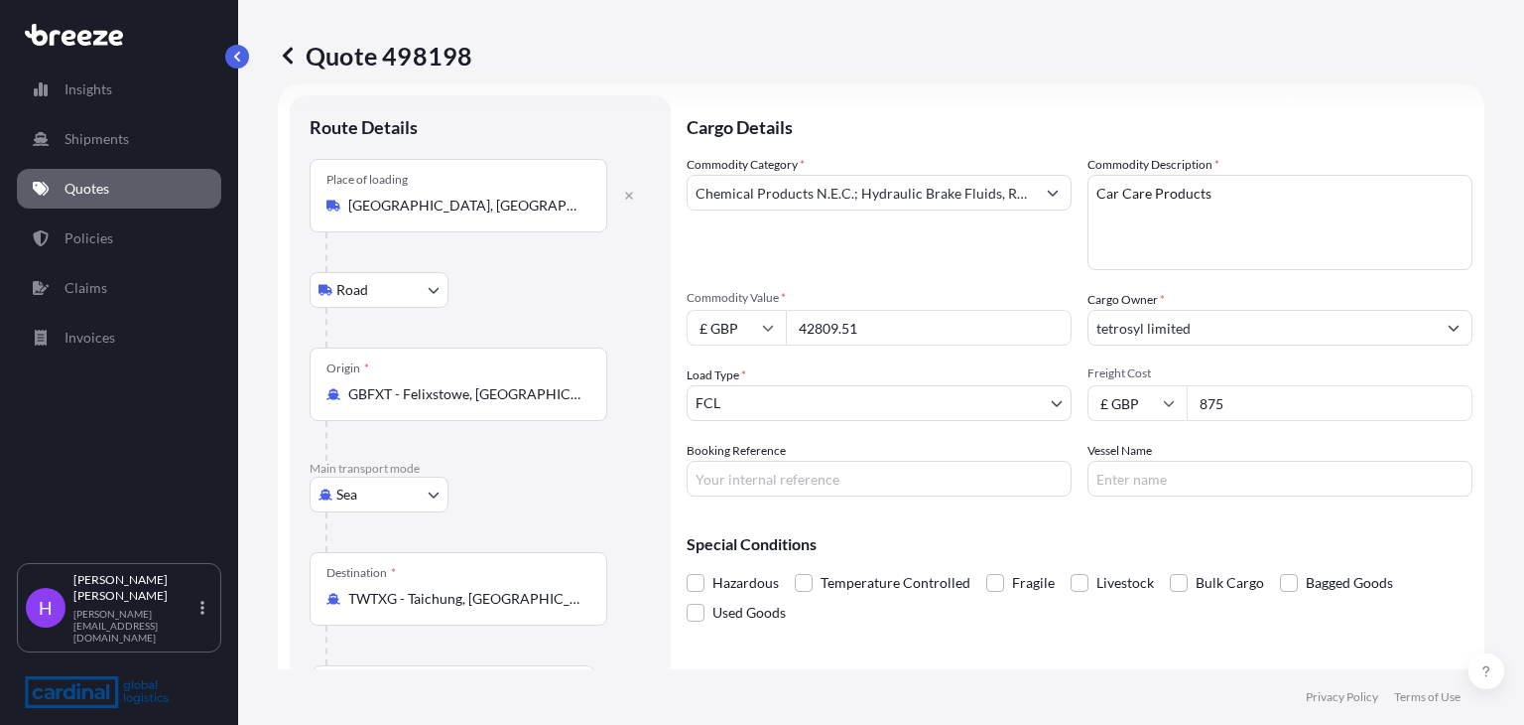
scroll to position [0, 0]
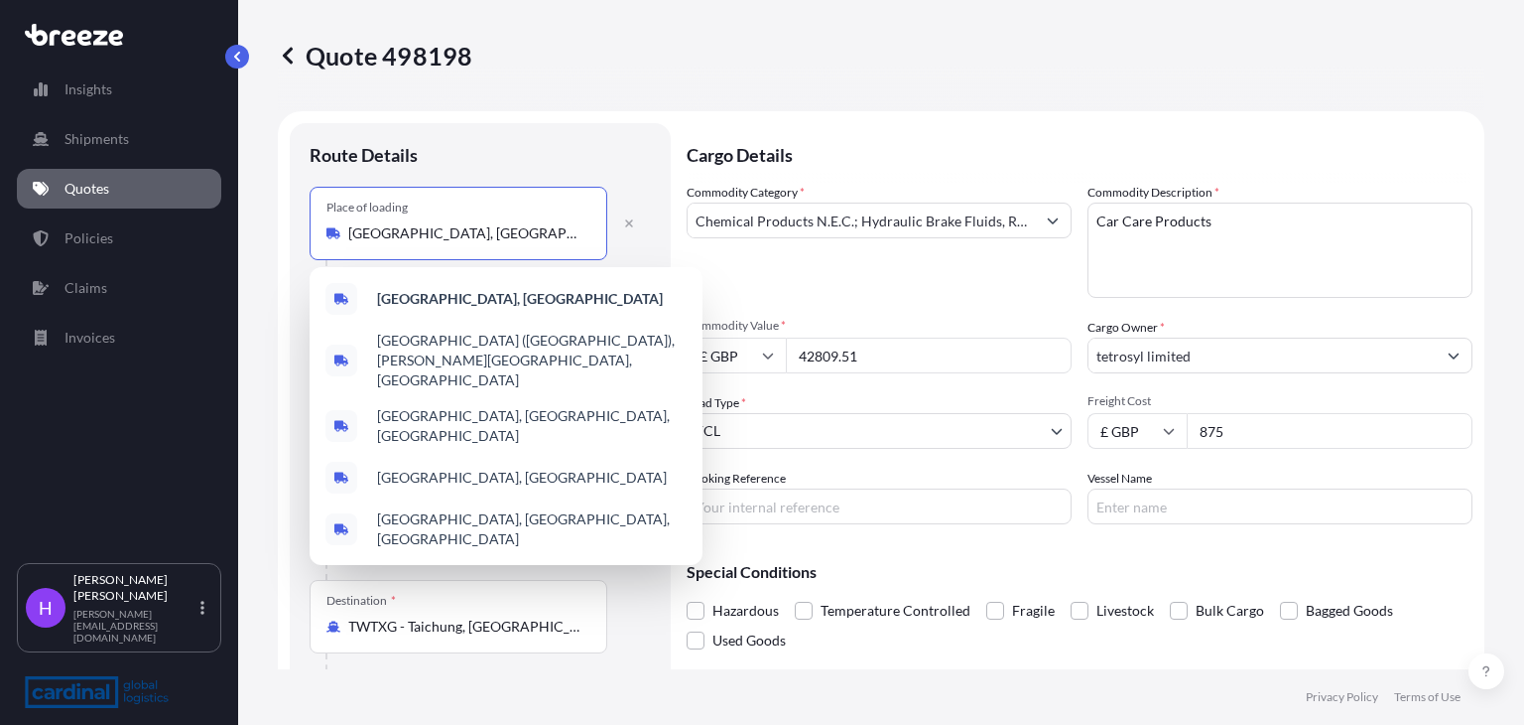
click at [433, 234] on input "[GEOGRAPHIC_DATA], [GEOGRAPHIC_DATA]" at bounding box center [465, 233] width 234 height 20
drag, startPoint x: 438, startPoint y: 234, endPoint x: 261, endPoint y: 253, distance: 177.7
click at [261, 253] on div "Quote 498198 Route Details Place of loading [GEOGRAPHIC_DATA], [GEOGRAPHIC_DATA…" at bounding box center [881, 334] width 1286 height 669
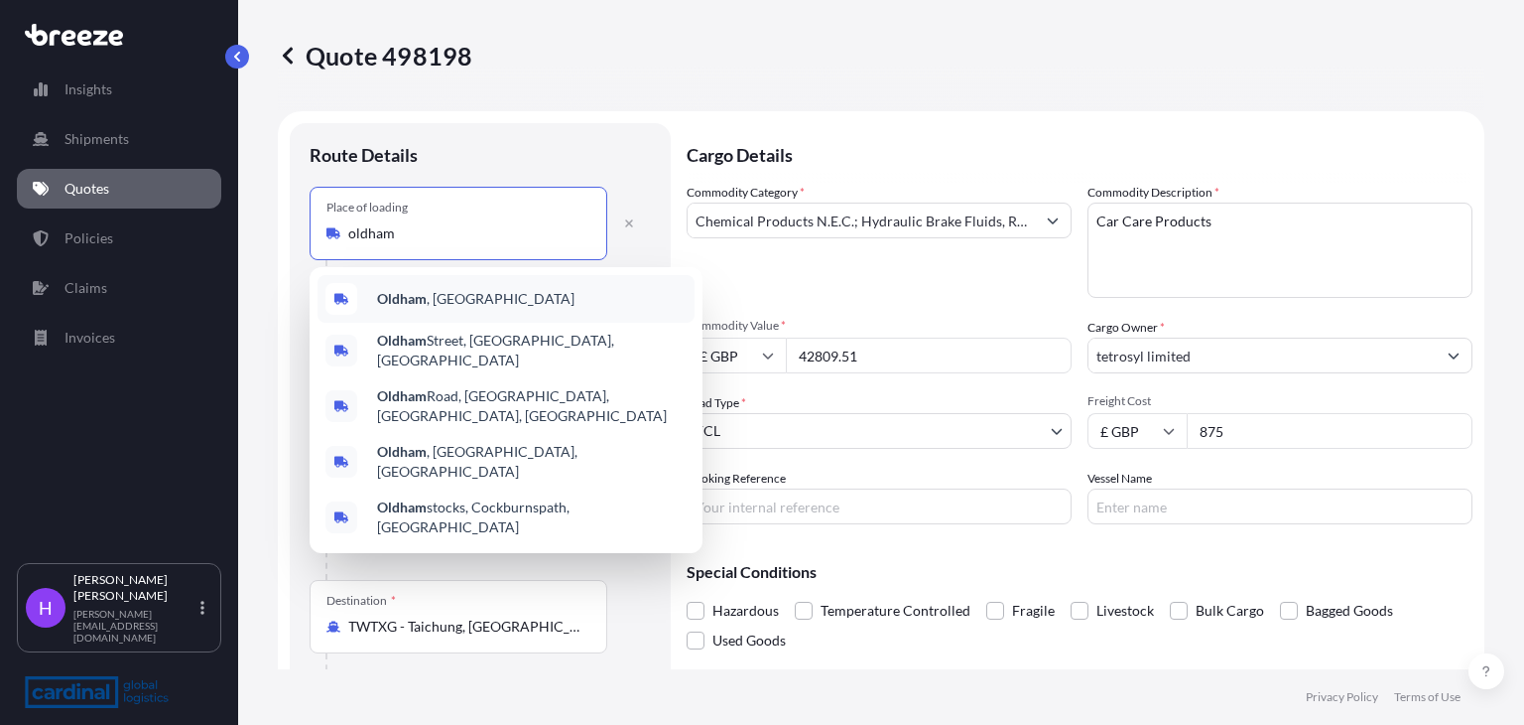
click at [423, 304] on b "Oldham" at bounding box center [402, 298] width 50 height 17
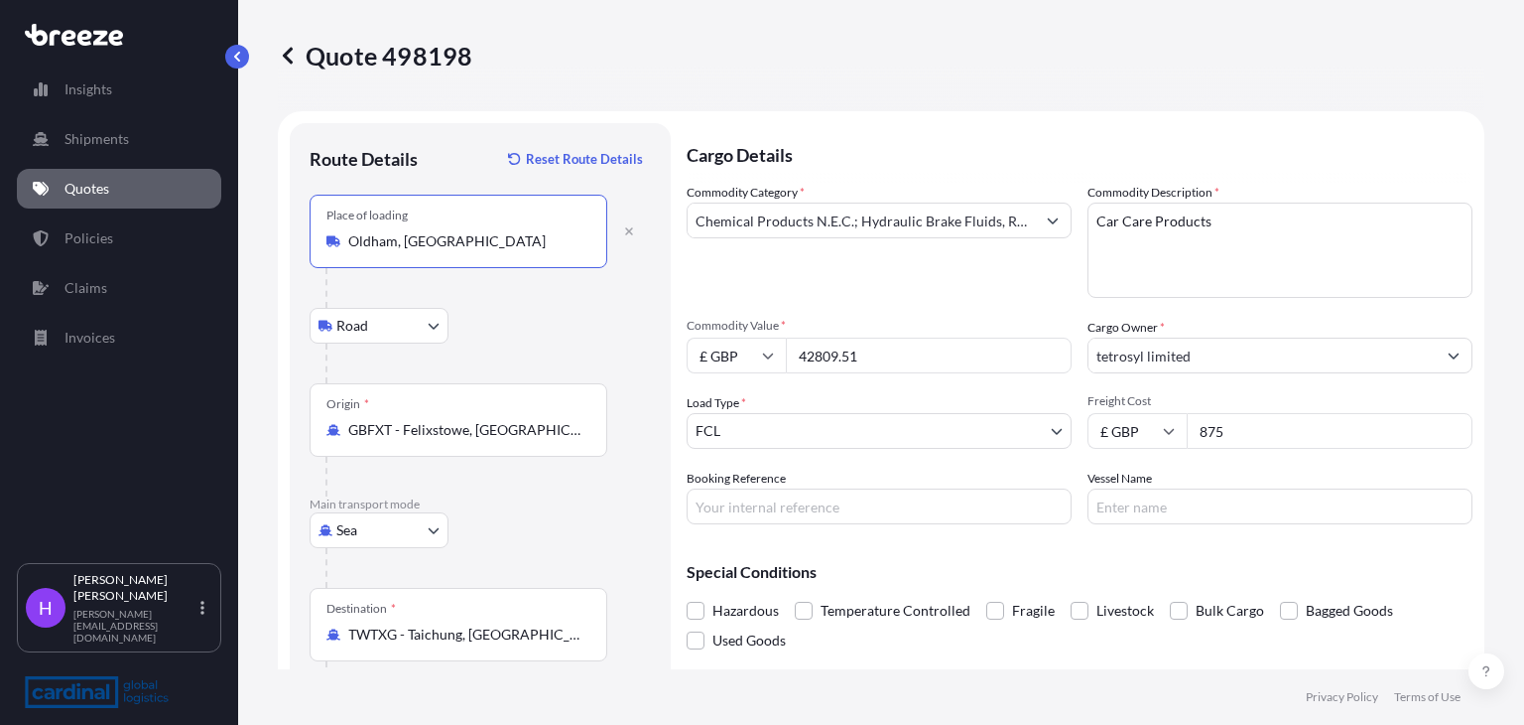
type input "Oldham, [GEOGRAPHIC_DATA]"
drag, startPoint x: 1227, startPoint y: 432, endPoint x: 1169, endPoint y: 424, distance: 58.1
click at [1187, 422] on input "875" at bounding box center [1330, 431] width 286 height 36
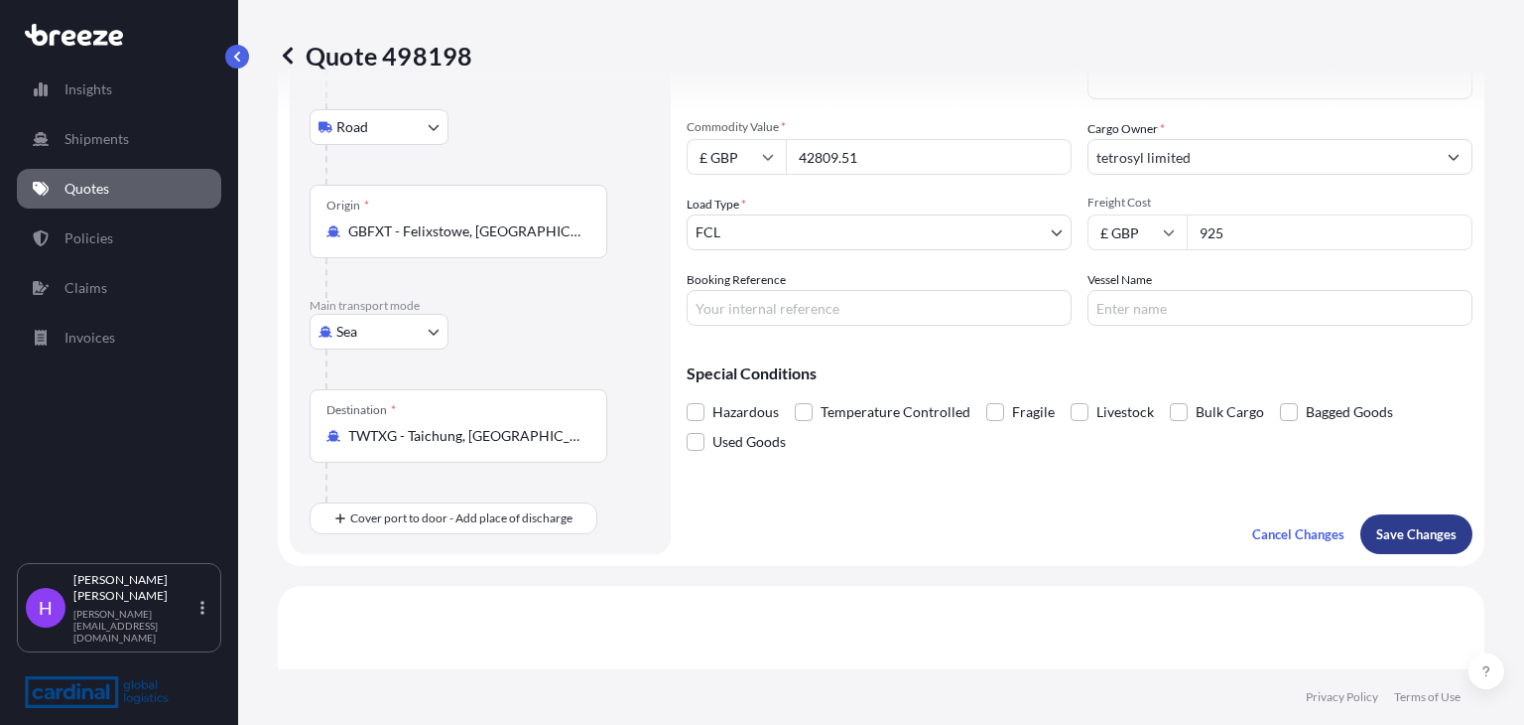
type input "925"
click at [1377, 529] on p "Save Changes" at bounding box center [1417, 534] width 80 height 20
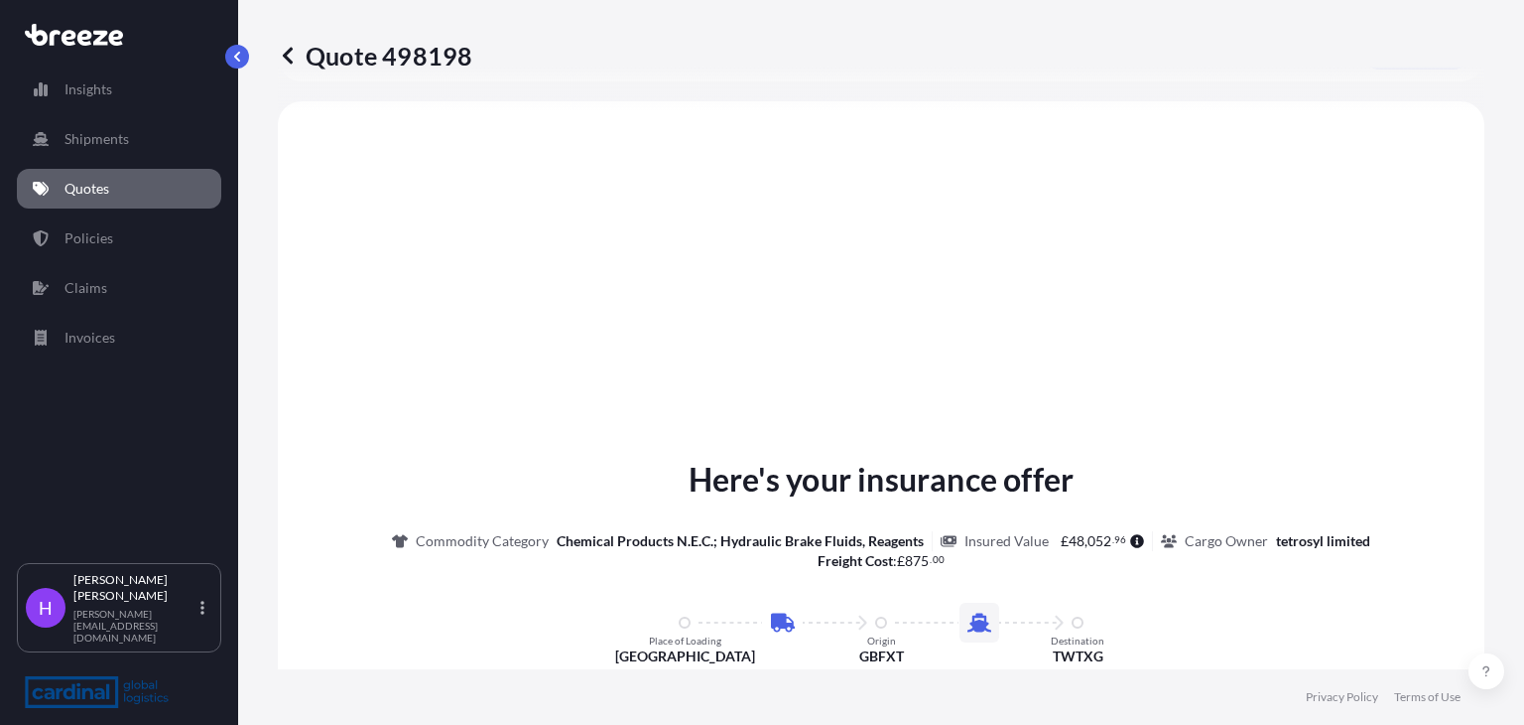
select select "Road"
select select "Sea"
select select "2"
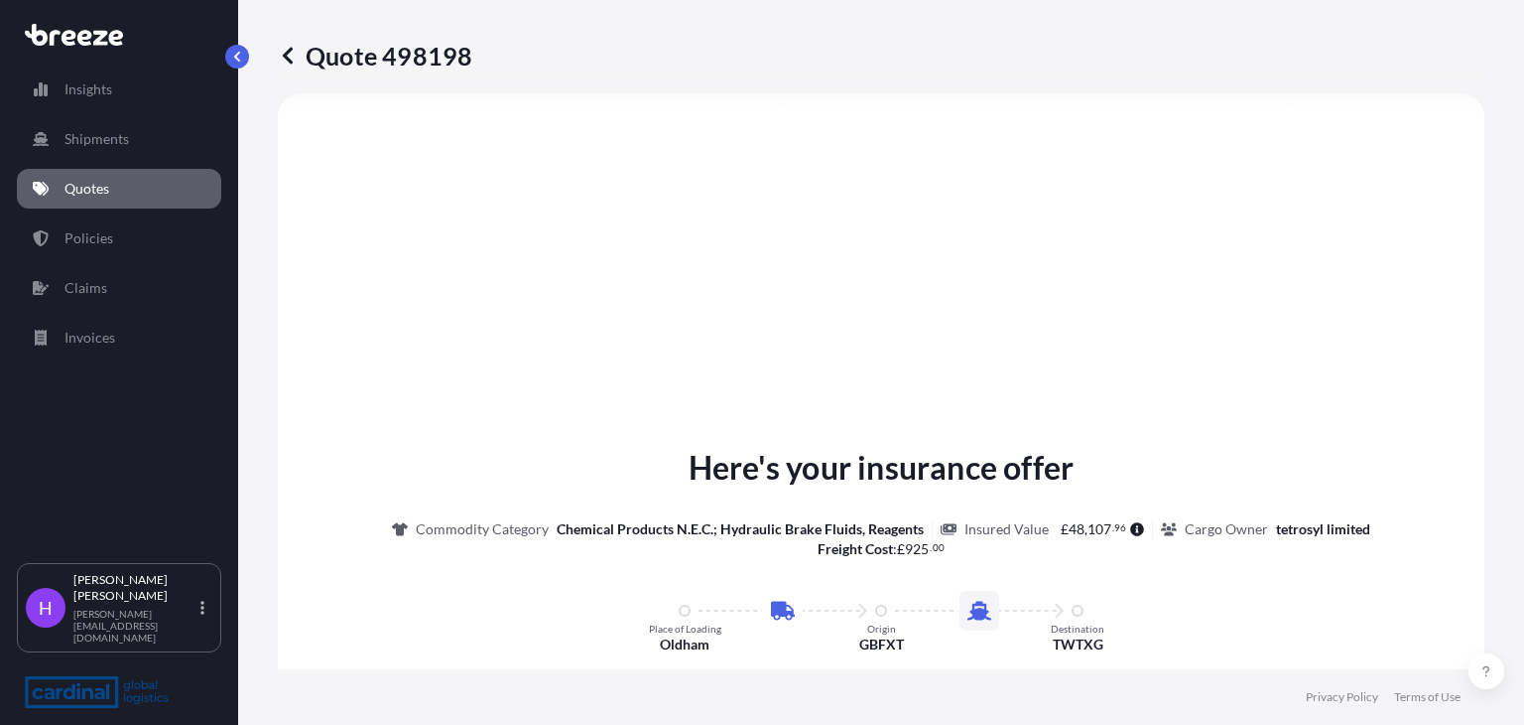
scroll to position [981, 0]
